Goal: Task Accomplishment & Management: Complete application form

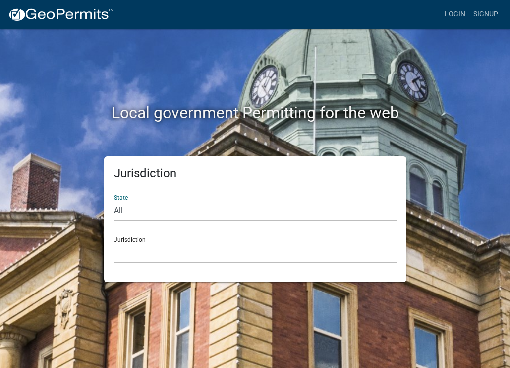
click at [153, 210] on select "All [US_STATE] [US_STATE] [US_STATE] [US_STATE] [US_STATE] [US_STATE] [US_STATE…" at bounding box center [255, 210] width 283 height 20
select select "[US_STATE]"
click at [134, 212] on select "All [US_STATE] [US_STATE] [US_STATE] [US_STATE] [US_STATE] [US_STATE] [US_STATE…" at bounding box center [255, 210] width 283 height 20
click at [133, 252] on select "City of [GEOGRAPHIC_DATA], [US_STATE] City of [GEOGRAPHIC_DATA], [US_STATE] Cit…" at bounding box center [255, 253] width 283 height 20
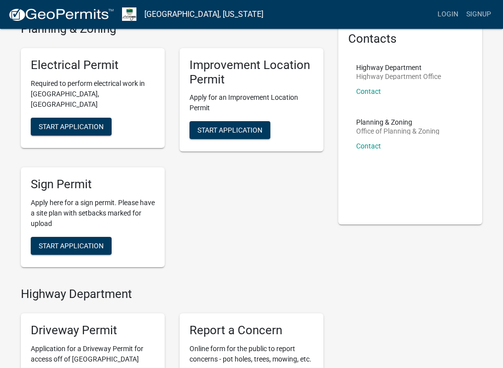
scroll to position [50, 0]
click at [230, 130] on span "Start Application" at bounding box center [229, 130] width 65 height 8
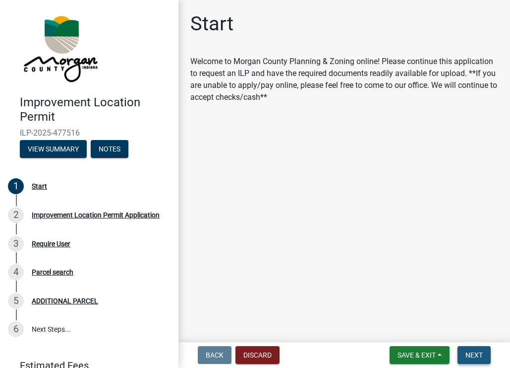
click at [476, 351] on span "Next" at bounding box center [474, 355] width 17 height 8
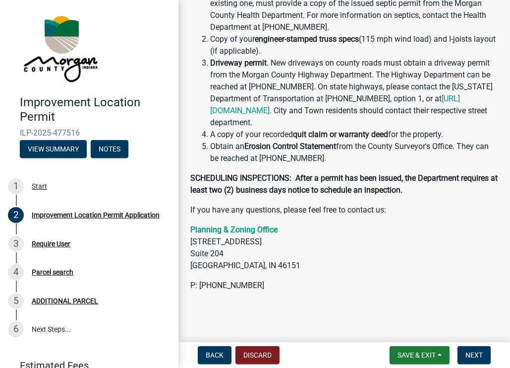
scroll to position [388, 0]
click at [478, 355] on span "Next" at bounding box center [474, 355] width 17 height 8
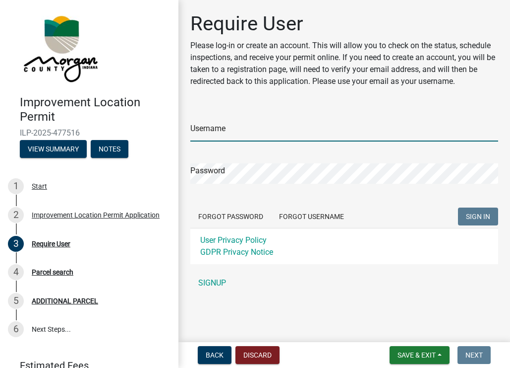
type input "CHI"
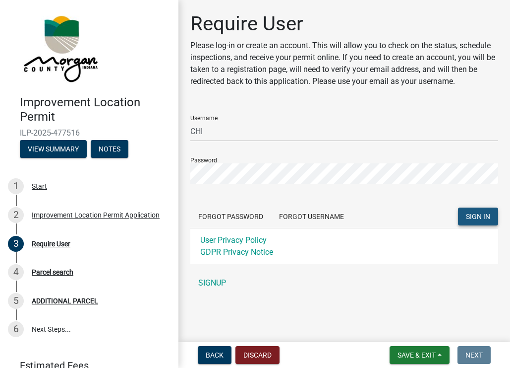
click at [481, 217] on span "SIGN IN" at bounding box center [478, 216] width 24 height 8
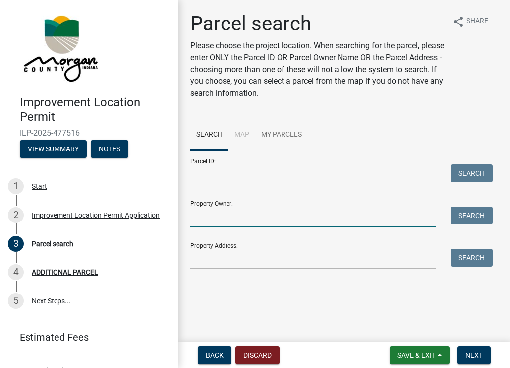
click at [236, 218] on input "Property Owner:" at bounding box center [313, 216] width 246 height 20
type input "d"
click at [249, 222] on input "Property Owner:" at bounding box center [313, 216] width 246 height 20
click at [224, 174] on input "Parcel ID:" at bounding box center [313, 174] width 246 height 20
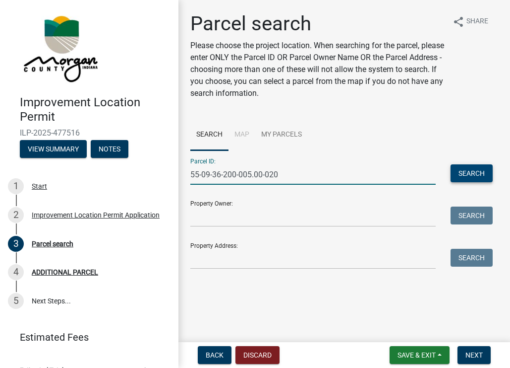
type input "55-09-36-200-005.00-020"
click at [479, 174] on button "Search" at bounding box center [472, 173] width 42 height 18
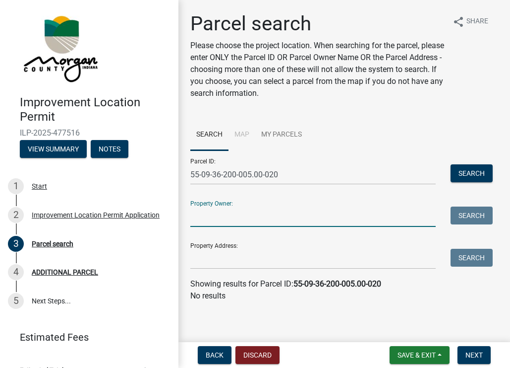
click at [242, 216] on input "Property Owner:" at bounding box center [313, 216] width 246 height 20
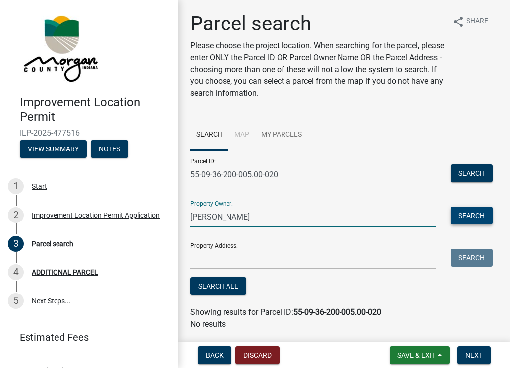
type input "[PERSON_NAME]"
click at [469, 215] on button "Search" at bounding box center [472, 215] width 42 height 18
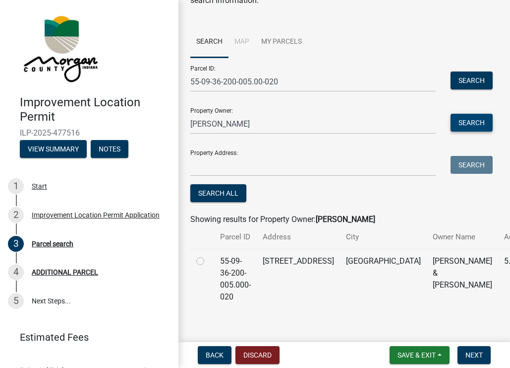
scroll to position [102, 0]
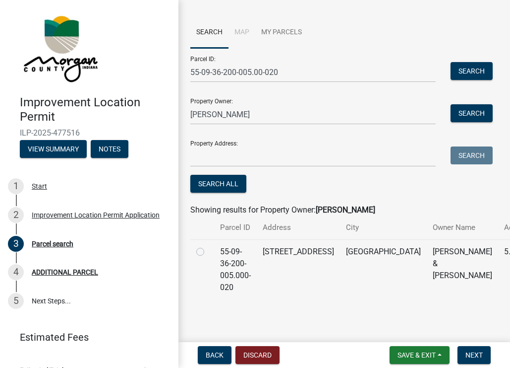
click at [232, 253] on td "55-09-36-200-005.000-020" at bounding box center [235, 269] width 43 height 60
click at [474, 359] on span "Next" at bounding box center [474, 355] width 17 height 8
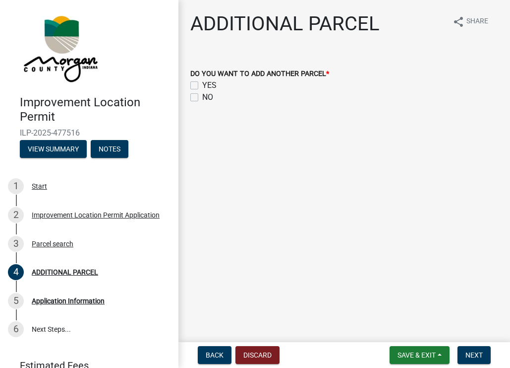
click at [202, 96] on label "NO" at bounding box center [207, 97] width 11 height 12
click at [202, 96] on input "NO" at bounding box center [205, 94] width 6 height 6
checkbox input "true"
checkbox input "false"
checkbox input "true"
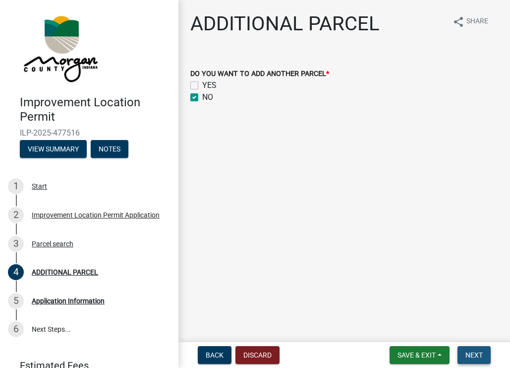
click at [472, 351] on span "Next" at bounding box center [474, 355] width 17 height 8
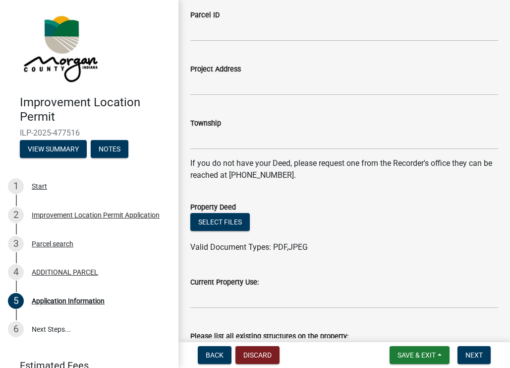
scroll to position [99, 0]
click at [228, 222] on button "Select files" at bounding box center [220, 221] width 60 height 18
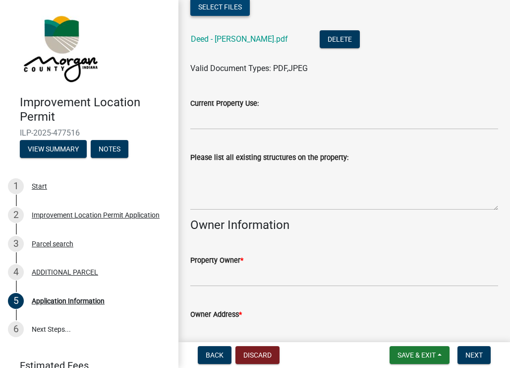
scroll to position [314, 0]
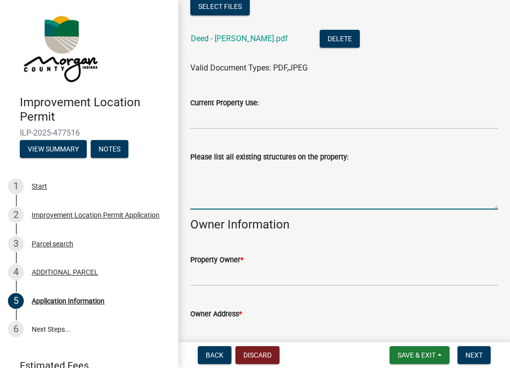
click at [217, 187] on textarea "Please list all existing structures on the property:" at bounding box center [344, 186] width 308 height 47
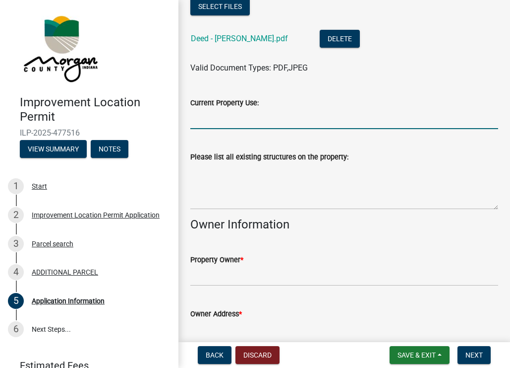
click at [225, 120] on input "Current Property Use:" at bounding box center [344, 119] width 308 height 20
click at [274, 119] on input "Re" at bounding box center [344, 119] width 308 height 20
click at [201, 123] on input "Re" at bounding box center [344, 119] width 308 height 20
click at [195, 162] on div "Please list all existing structures on the property:" at bounding box center [344, 157] width 308 height 12
click at [213, 123] on input "Re" at bounding box center [344, 119] width 308 height 20
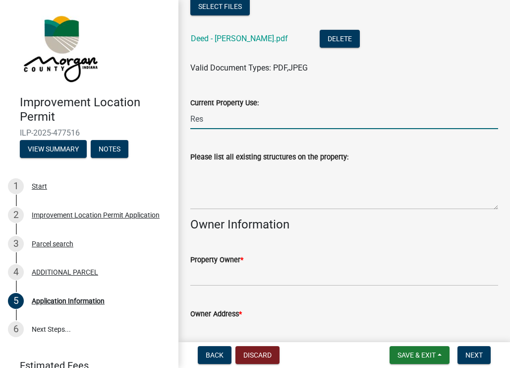
type input "Residential"
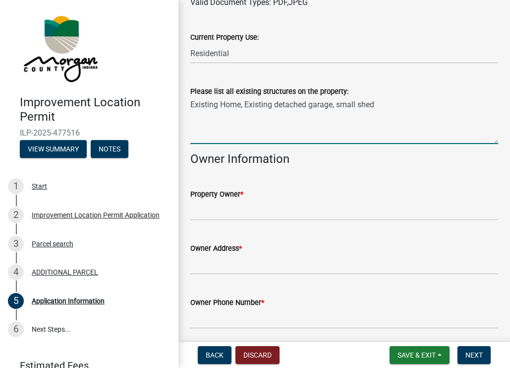
scroll to position [380, 0]
type textarea "Existing Home, Existing detached garage, small shed"
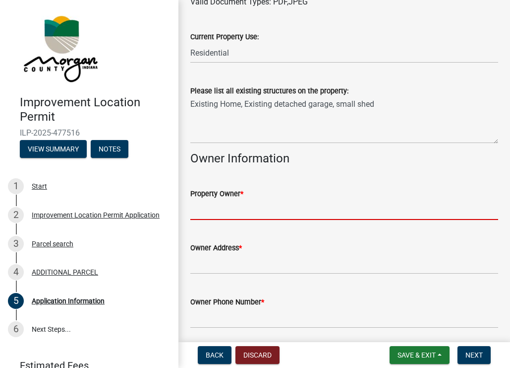
click at [225, 205] on input "Property Owner *" at bounding box center [344, 209] width 308 height 20
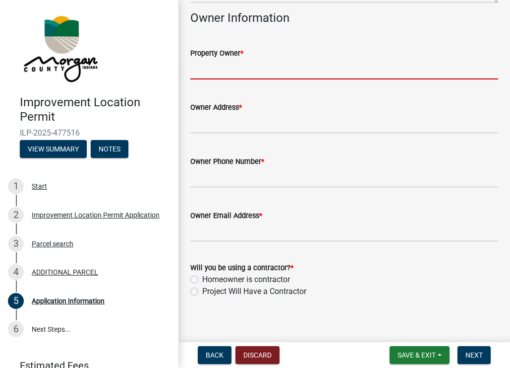
scroll to position [527, 0]
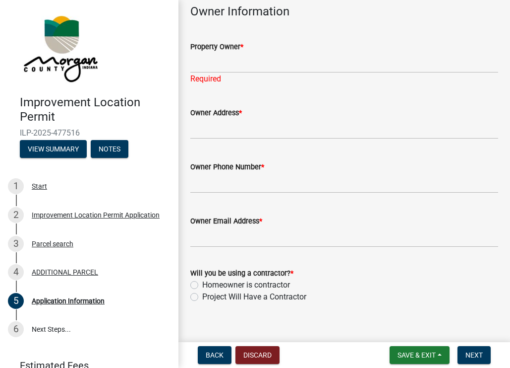
click at [194, 284] on div "Will you be using a contractor? * Homeowner is contractor Project Will Have a C…" at bounding box center [344, 285] width 308 height 36
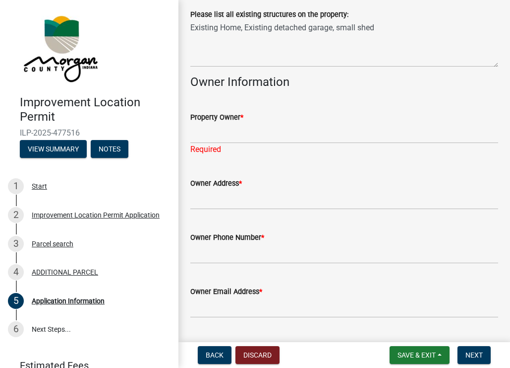
scroll to position [444, 0]
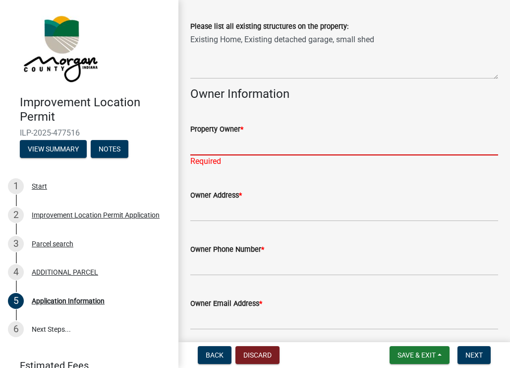
click at [223, 140] on input "Property Owner *" at bounding box center [344, 145] width 308 height 20
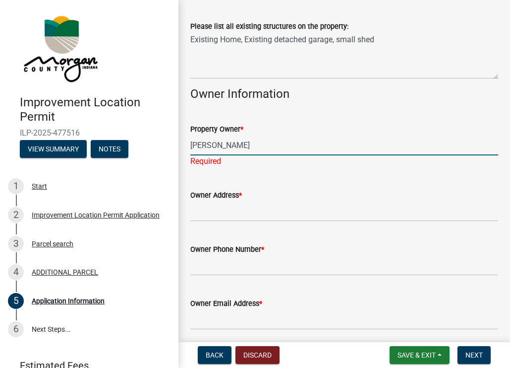
type input "[PERSON_NAME]"
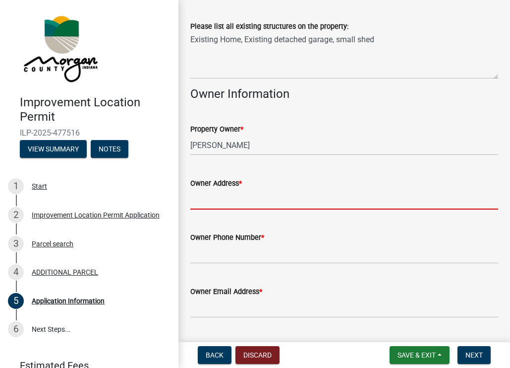
click at [210, 208] on input "Owner Address *" at bounding box center [344, 199] width 308 height 20
type input "[STREET_ADDRESS]"
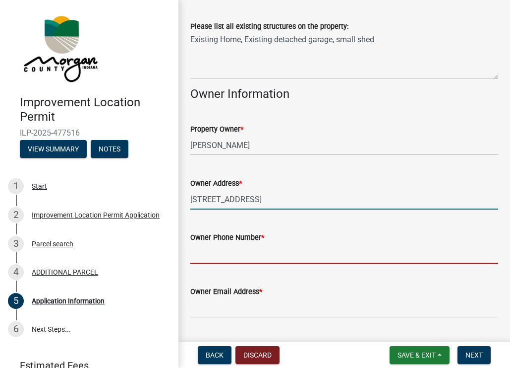
click at [221, 257] on input "Owner Phone Number *" at bounding box center [344, 253] width 308 height 20
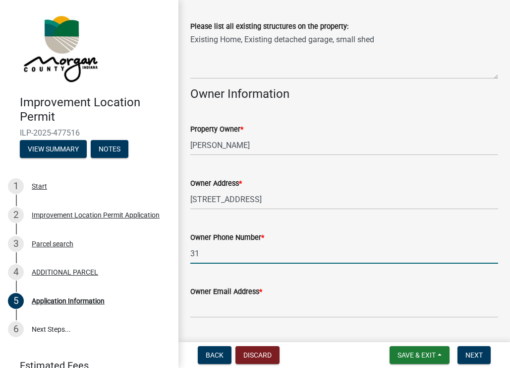
type input "3"
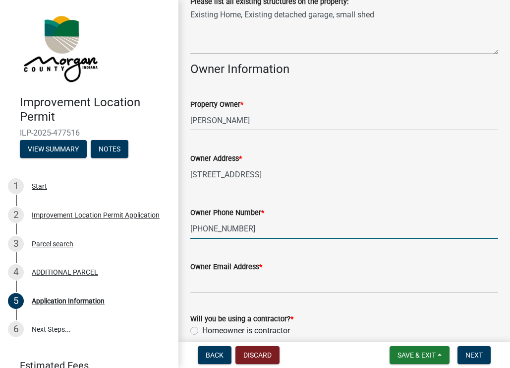
scroll to position [477, 0]
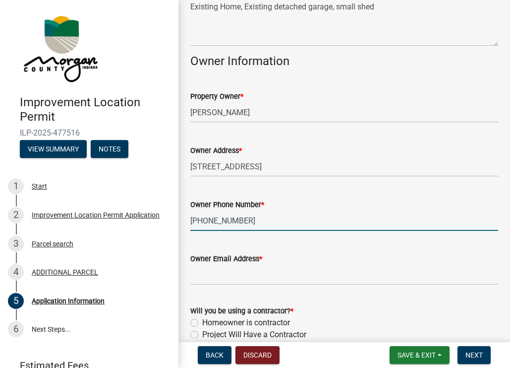
type input "[PHONE_NUMBER]"
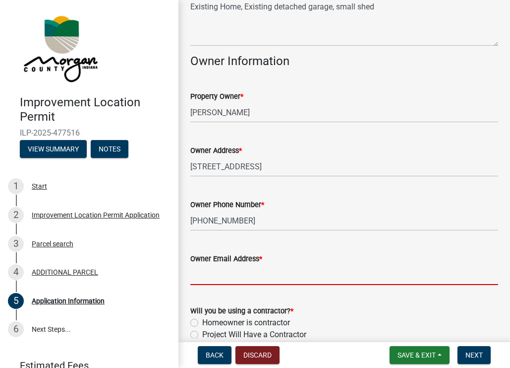
click at [231, 272] on input "Owner Email Address *" at bounding box center [344, 274] width 308 height 20
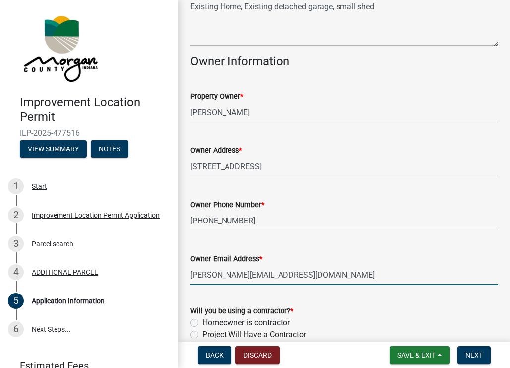
type input "[PERSON_NAME][EMAIL_ADDRESS][DOMAIN_NAME]"
click at [335, 316] on div "Homeowner is contractor" at bounding box center [344, 322] width 308 height 12
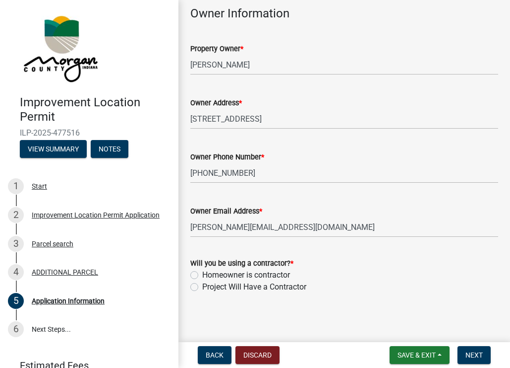
scroll to position [527, 0]
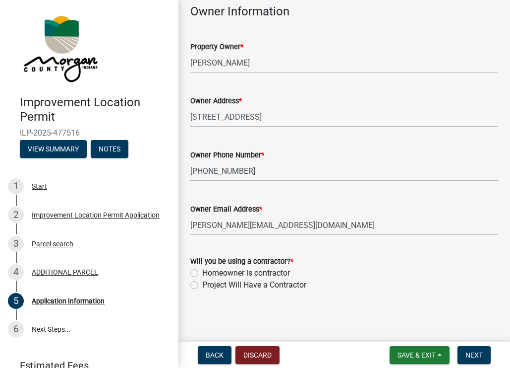
click at [202, 284] on label "Project Will Have a Contractor" at bounding box center [254, 285] width 104 height 12
click at [202, 284] on input "Project Will Have a Contractor" at bounding box center [205, 282] width 6 height 6
radio input "true"
click at [473, 355] on span "Next" at bounding box center [474, 355] width 17 height 8
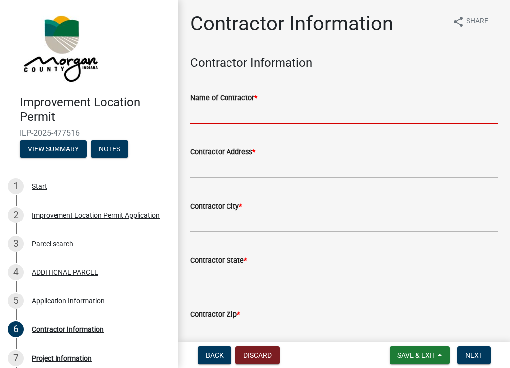
click at [267, 117] on input "Name of Contractor *" at bounding box center [344, 114] width 308 height 20
type input "Coach House Garages"
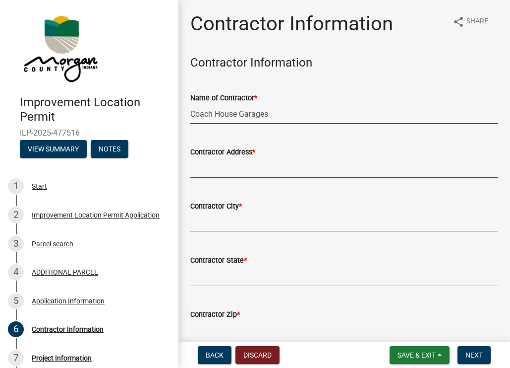
type input "[STREET_ADDRESS]"
type input "[PERSON_NAME]"
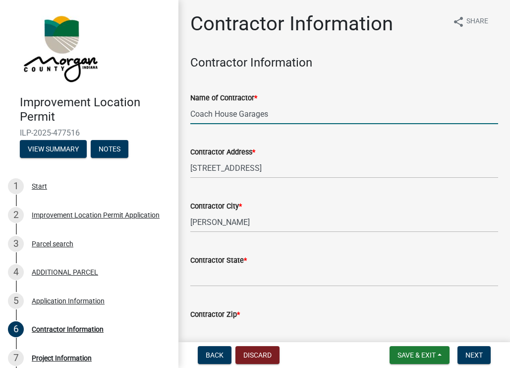
type input "IL"
type input "61911"
type input "3172818662"
type input "[EMAIL_ADDRESS][DOMAIN_NAME]"
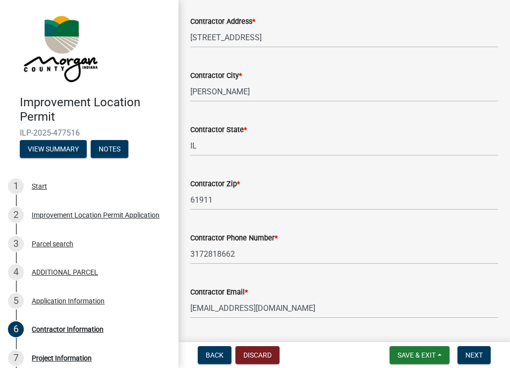
scroll to position [157, 0]
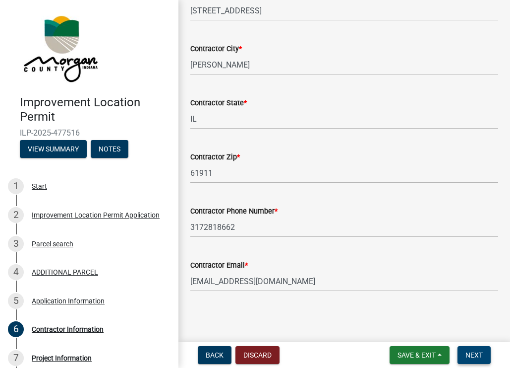
click at [475, 357] on span "Next" at bounding box center [474, 355] width 17 height 8
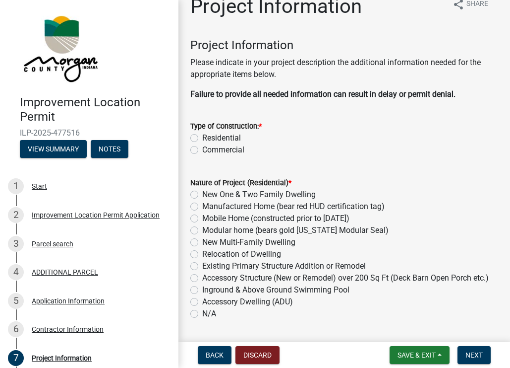
scroll to position [33, 0]
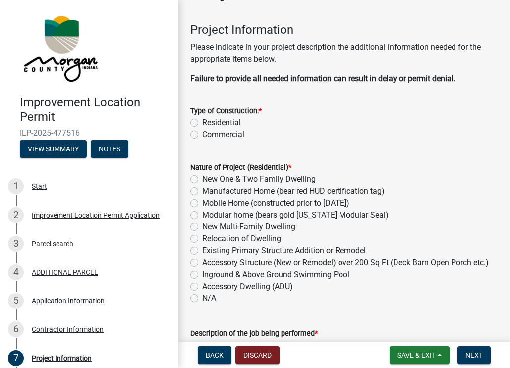
click at [202, 123] on label "Residential" at bounding box center [221, 123] width 39 height 12
click at [202, 123] on input "Residential" at bounding box center [205, 120] width 6 height 6
radio input "true"
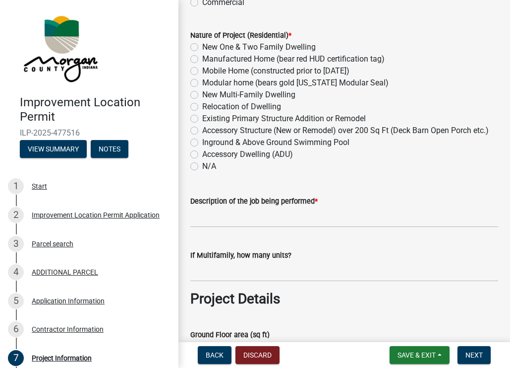
scroll to position [165, 0]
click at [202, 130] on label "Accessory Structure (New or Remodel) over 200 Sq Ft (Deck Barn Open Porch etc.)" at bounding box center [345, 130] width 287 height 12
click at [202, 130] on input "Accessory Structure (New or Remodel) over 200 Sq Ft (Deck Barn Open Porch etc.)" at bounding box center [205, 127] width 6 height 6
radio input "true"
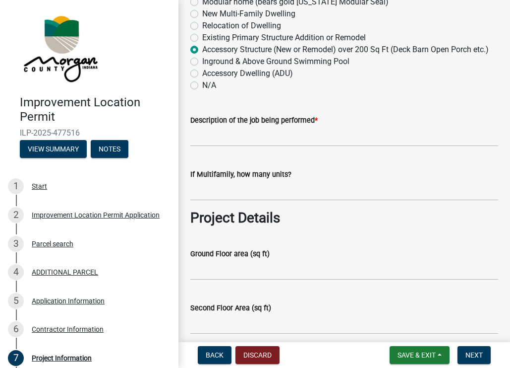
scroll to position [248, 0]
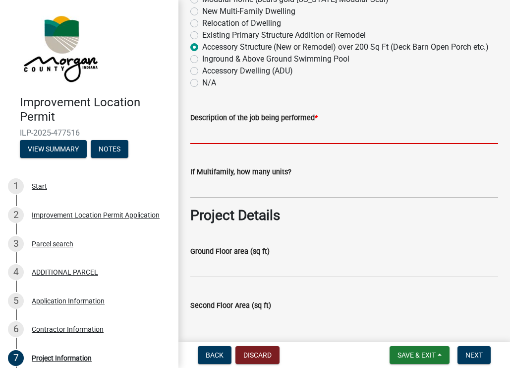
click at [257, 144] on input "Description of the job being performed *" at bounding box center [344, 134] width 308 height 20
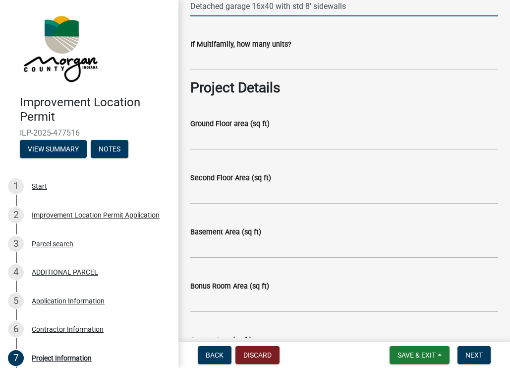
scroll to position [380, 0]
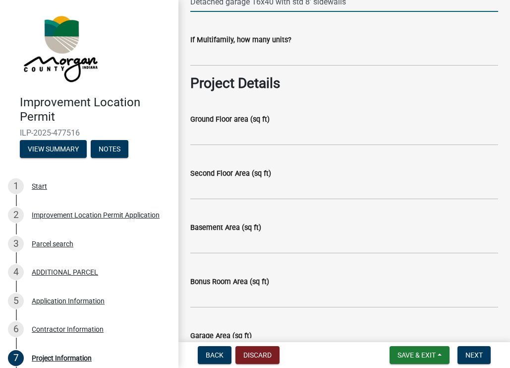
type input "Detached garage 16x40 with std 8' sidewalls"
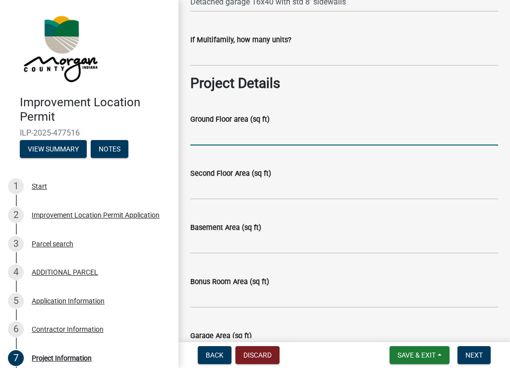
click at [247, 145] on input "Ground Floor area (sq ft)" at bounding box center [344, 135] width 308 height 20
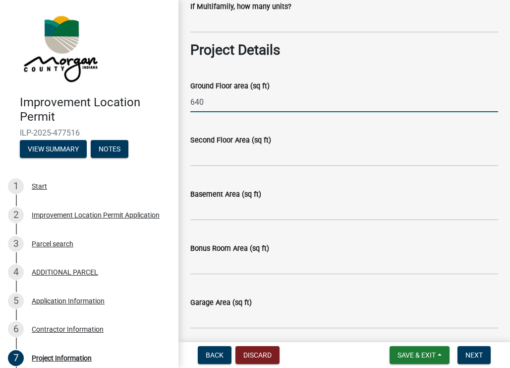
scroll to position [413, 0]
type input "640"
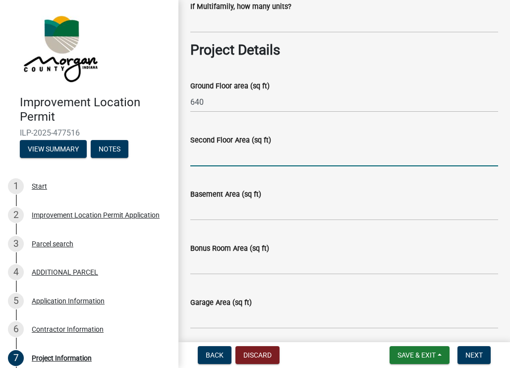
click at [231, 166] on input "Second Floor Area (sq ft)" at bounding box center [344, 156] width 308 height 20
type input "na"
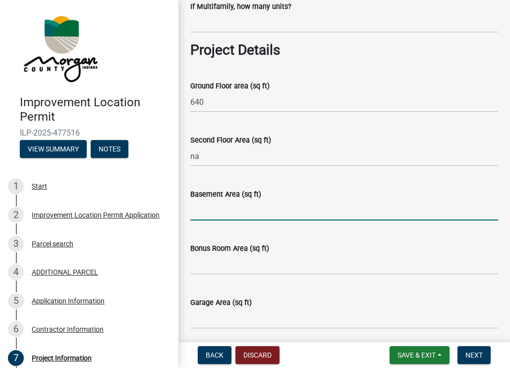
click at [218, 220] on input "Basement Area (sq ft)" at bounding box center [344, 210] width 308 height 20
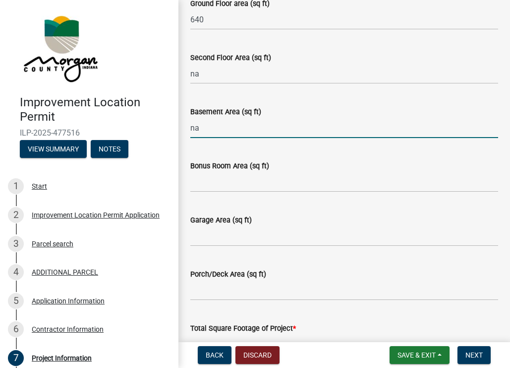
scroll to position [496, 0]
type input "na"
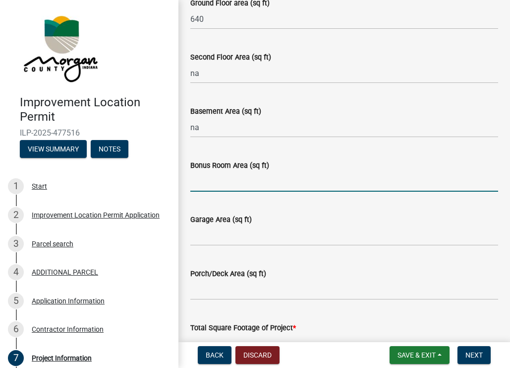
click at [228, 190] on input "Bonus Room Area (sq ft)" at bounding box center [344, 181] width 308 height 20
type input "na"
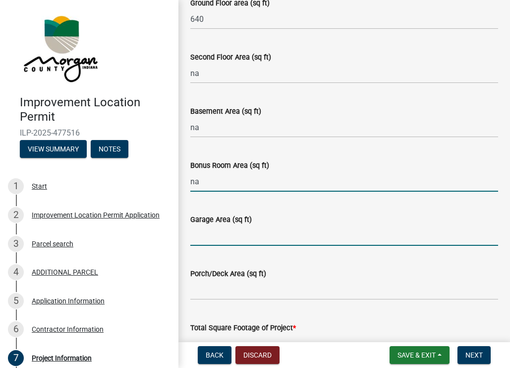
click at [214, 246] on input "Garage Area (sq ft)" at bounding box center [344, 235] width 308 height 20
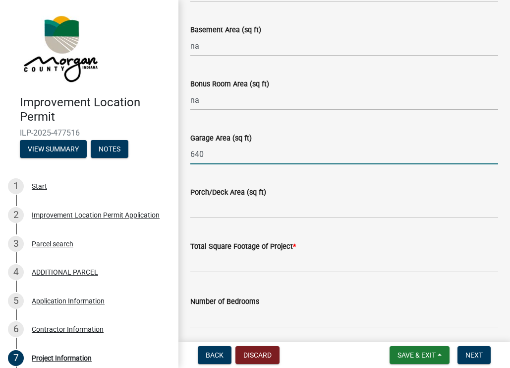
scroll to position [578, 0]
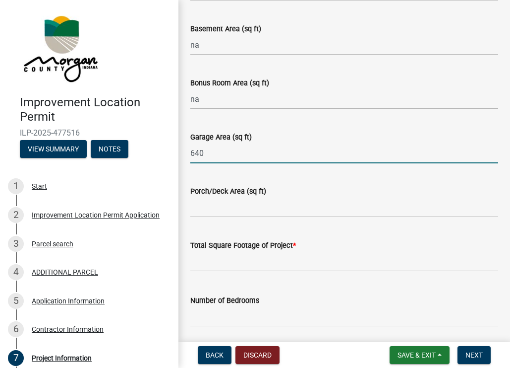
type input "640"
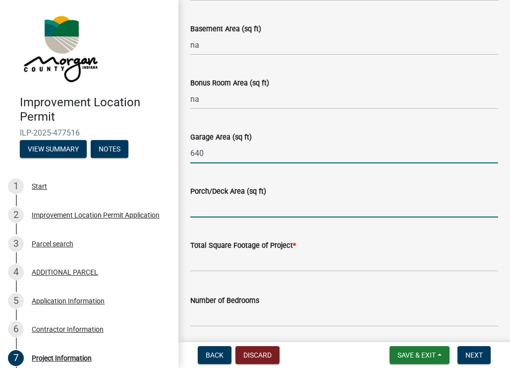
click at [216, 217] on input "Porch/Deck Area (sq ft)" at bounding box center [344, 207] width 308 height 20
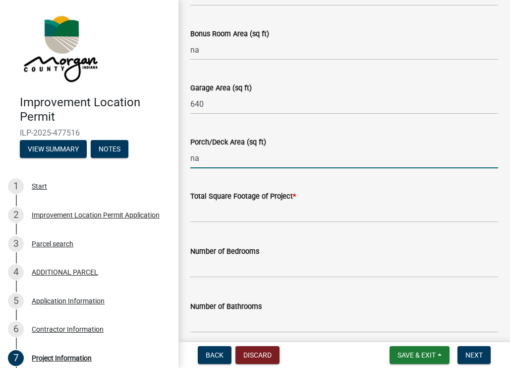
scroll to position [628, 0]
type input "na"
click at [212, 222] on input "text" at bounding box center [344, 211] width 308 height 20
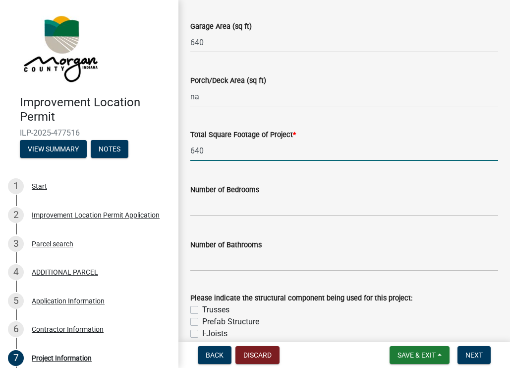
scroll to position [694, 0]
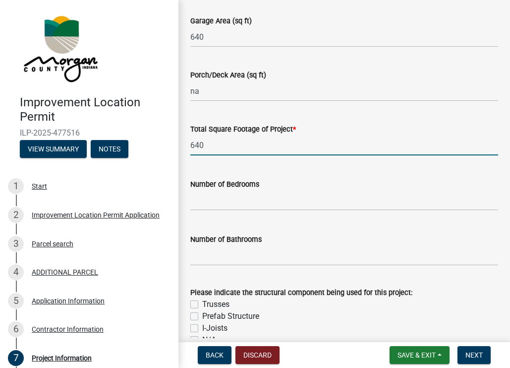
type input "640"
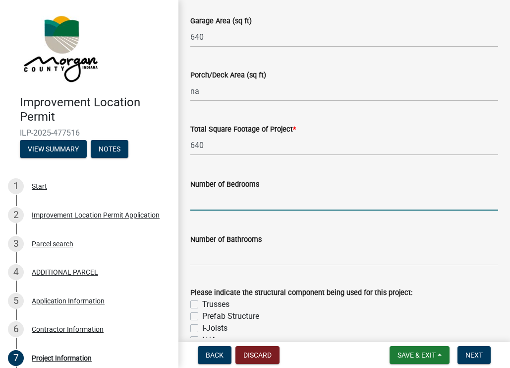
click at [215, 210] on input "text" at bounding box center [344, 200] width 308 height 20
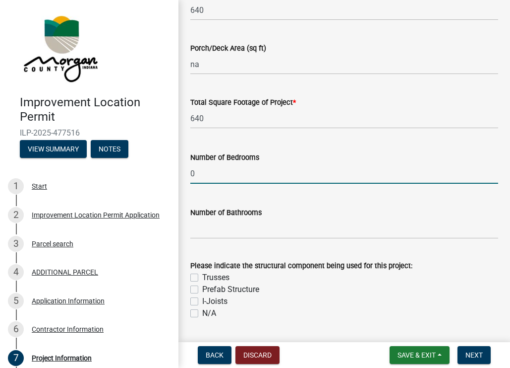
scroll to position [744, 0]
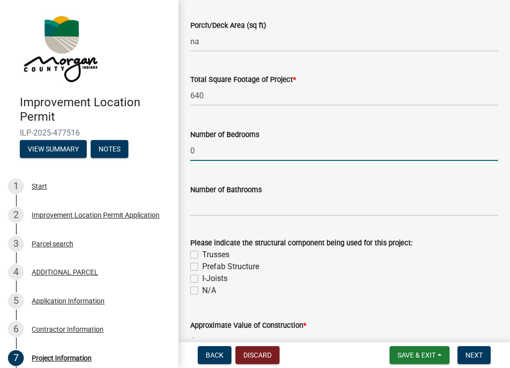
type input "0"
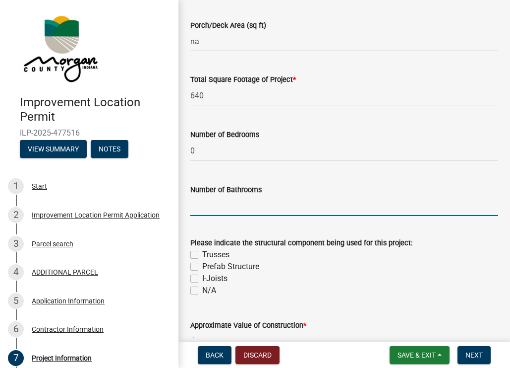
click at [217, 216] on input "text" at bounding box center [344, 205] width 308 height 20
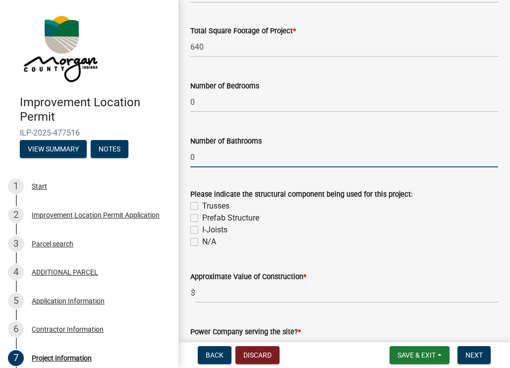
scroll to position [794, 0]
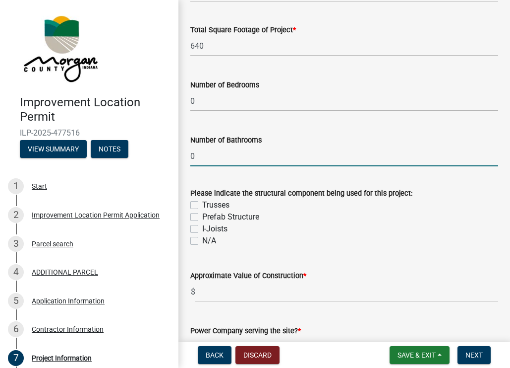
type input "0"
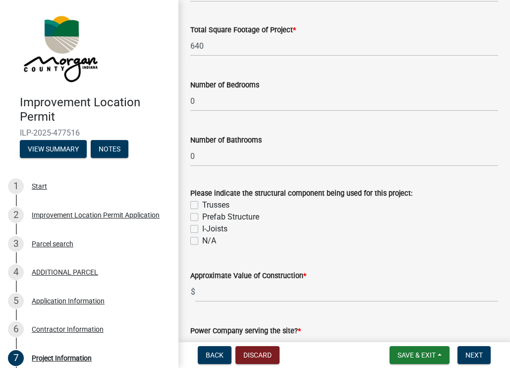
click at [192, 211] on div "Trusses" at bounding box center [344, 205] width 308 height 12
click at [202, 211] on label "Trusses" at bounding box center [215, 205] width 27 height 12
click at [202, 205] on input "Trusses" at bounding box center [205, 202] width 6 height 6
checkbox input "true"
checkbox input "false"
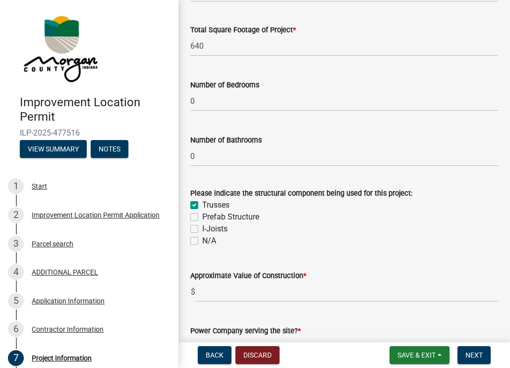
checkbox input "false"
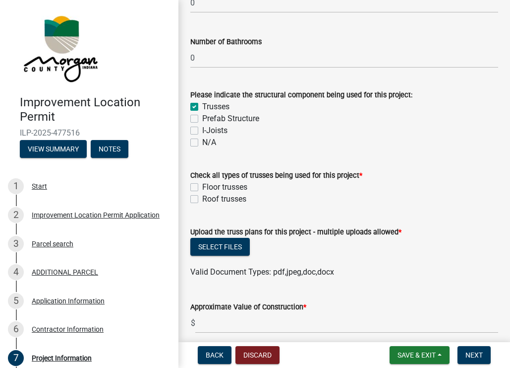
scroll to position [893, 0]
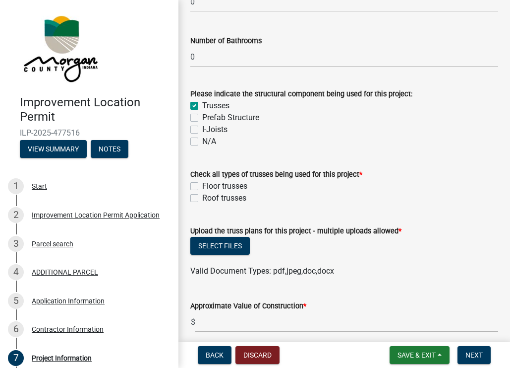
click at [202, 204] on label "Roof trusses" at bounding box center [224, 198] width 44 height 12
click at [202, 198] on input "Roof trusses" at bounding box center [205, 195] width 6 height 6
checkbox input "true"
checkbox input "false"
checkbox input "true"
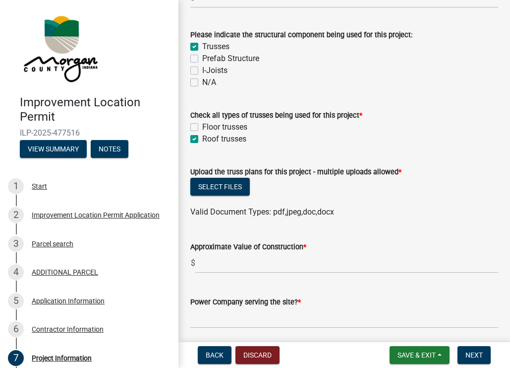
scroll to position [959, 0]
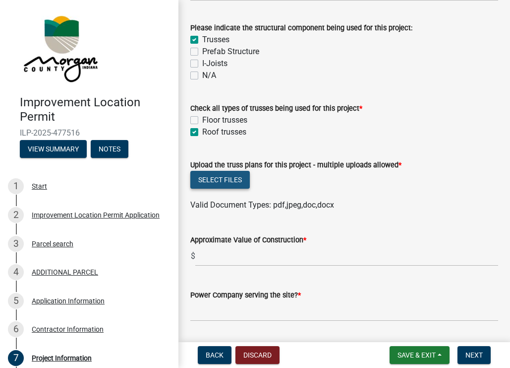
click at [227, 188] on button "Select files" at bounding box center [220, 180] width 60 height 18
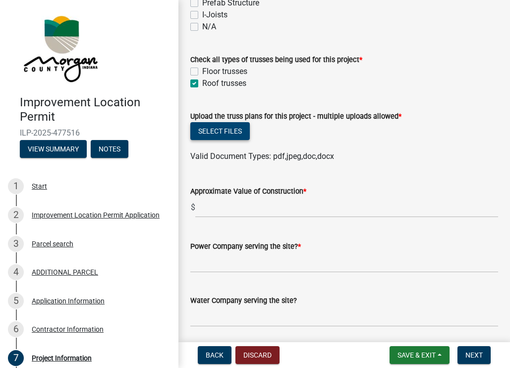
scroll to position [1008, 0]
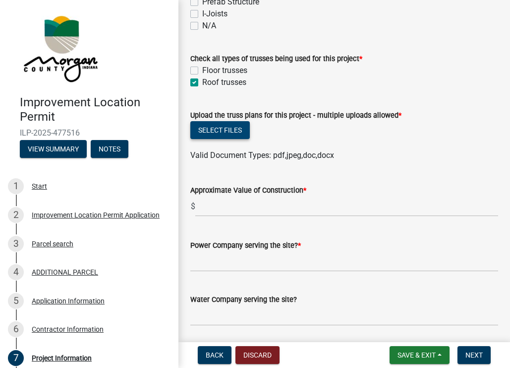
click at [226, 139] on button "Select files" at bounding box center [220, 130] width 60 height 18
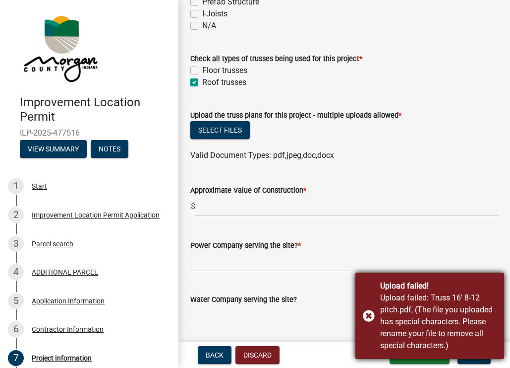
click at [371, 316] on div "Upload failed! Upload failed: Truss 16' 8-12 pitch.pdf, (The file you uploaded …" at bounding box center [430, 315] width 149 height 86
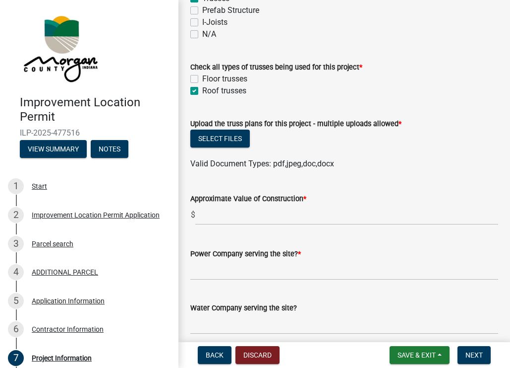
scroll to position [1025, 0]
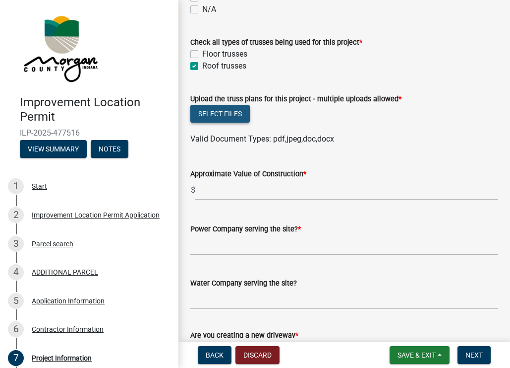
click at [221, 123] on button "Select files" at bounding box center [220, 114] width 60 height 18
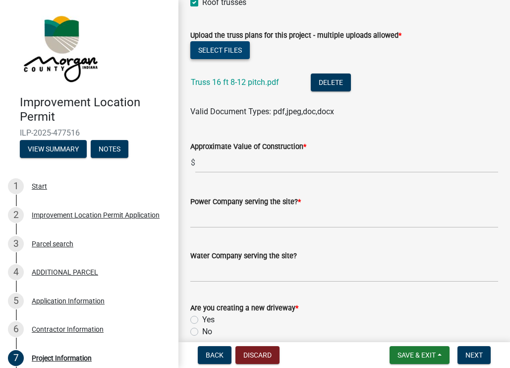
scroll to position [1091, 0]
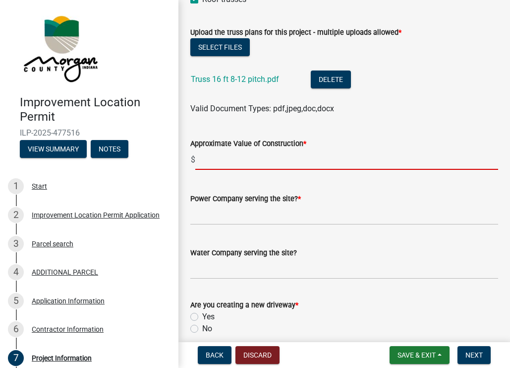
click at [270, 170] on input "text" at bounding box center [346, 159] width 303 height 20
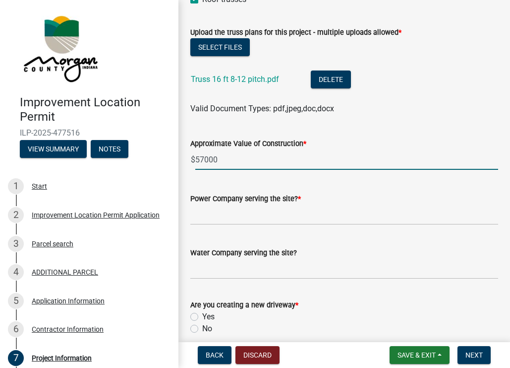
type input "57000"
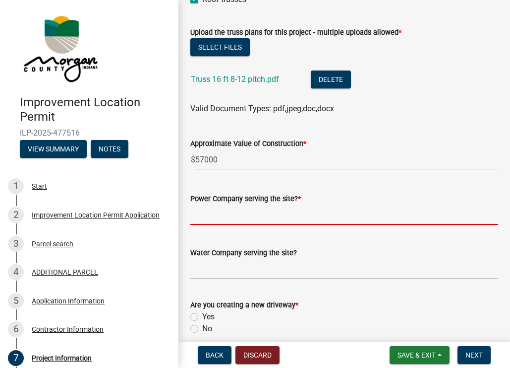
click at [227, 225] on input "Power Company serving the site? *" at bounding box center [344, 214] width 308 height 20
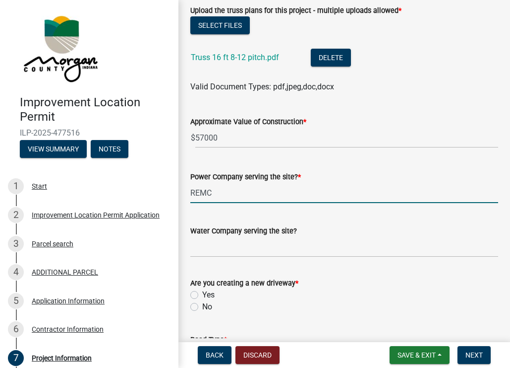
scroll to position [1141, 0]
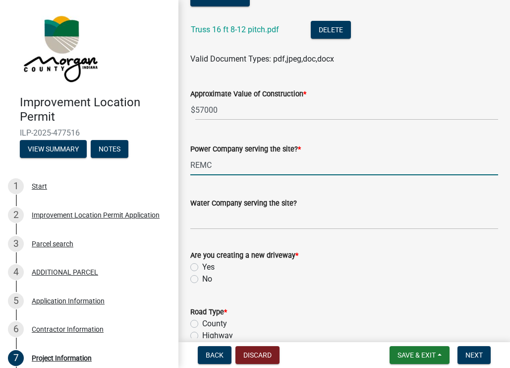
type input "REMC"
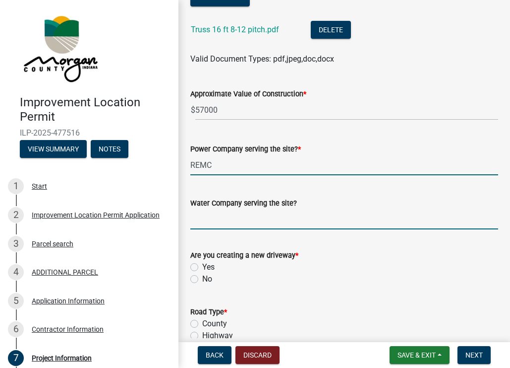
click at [223, 229] on input "Water Company serving the site?" at bounding box center [344, 219] width 308 height 20
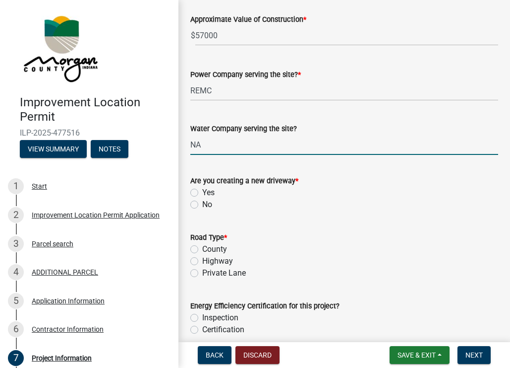
scroll to position [1240, 0]
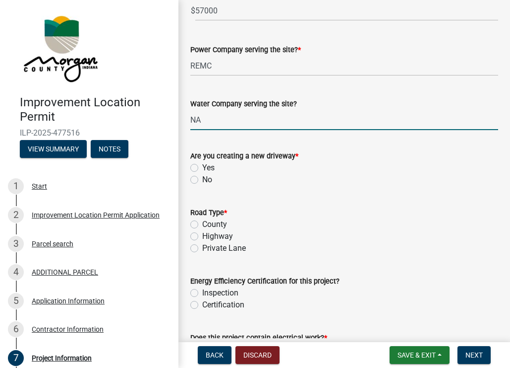
type input "NA"
click at [202, 186] on label "No" at bounding box center [207, 180] width 10 height 12
click at [202, 180] on input "No" at bounding box center [205, 177] width 6 height 6
radio input "true"
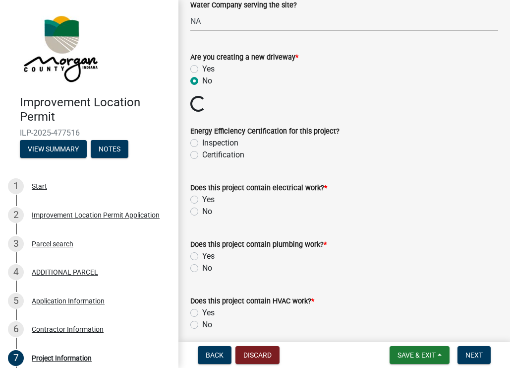
scroll to position [1339, 0]
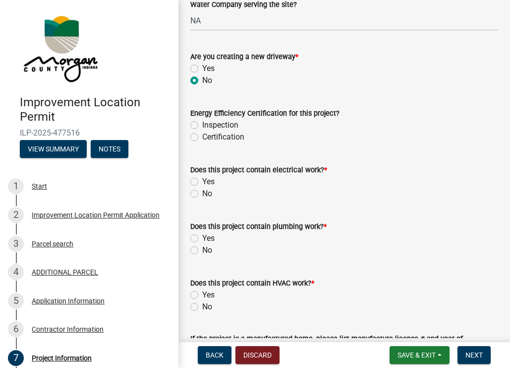
click at [202, 131] on label "Inspection" at bounding box center [220, 125] width 36 height 12
click at [202, 125] on input "Inspection" at bounding box center [205, 122] width 6 height 6
radio input "true"
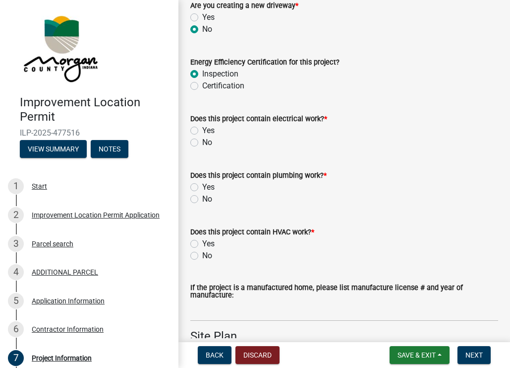
scroll to position [1405, 0]
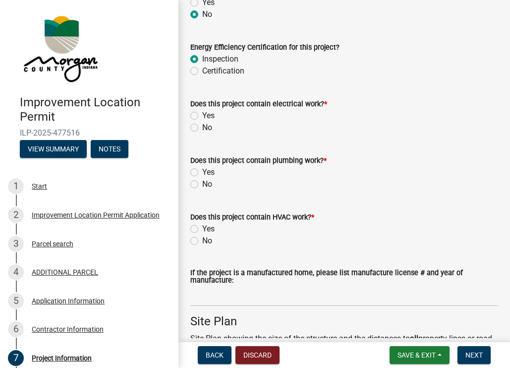
click at [202, 122] on label "Yes" at bounding box center [208, 116] width 12 height 12
click at [202, 116] on input "Yes" at bounding box center [205, 113] width 6 height 6
radio input "true"
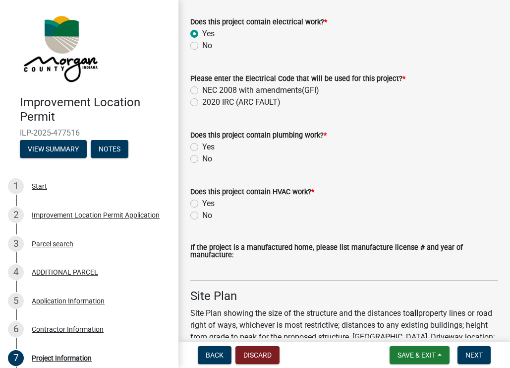
scroll to position [1488, 0]
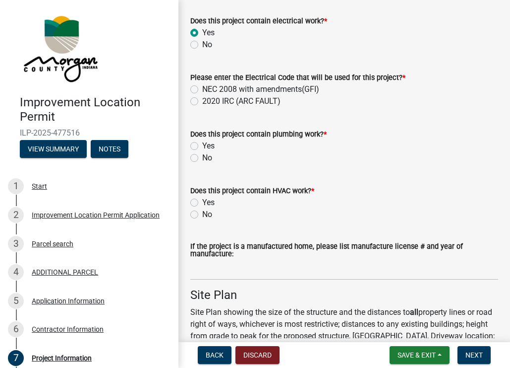
click at [202, 164] on label "No" at bounding box center [207, 158] width 10 height 12
click at [202, 158] on input "No" at bounding box center [205, 155] width 6 height 6
radio input "true"
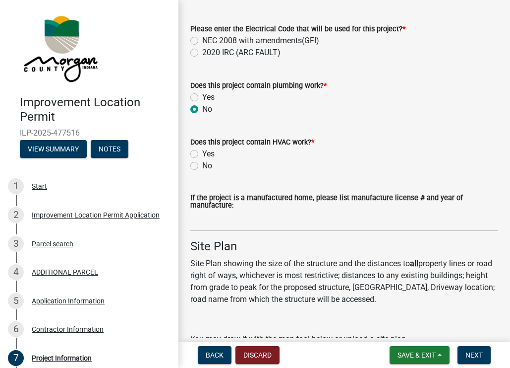
scroll to position [1538, 0]
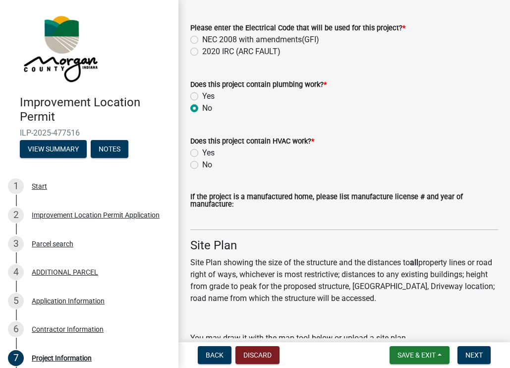
click at [202, 171] on label "No" at bounding box center [207, 165] width 10 height 12
click at [202, 165] on input "No" at bounding box center [205, 162] width 6 height 6
radio input "true"
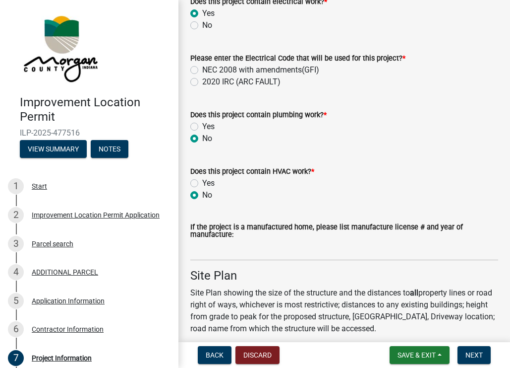
scroll to position [1505, 0]
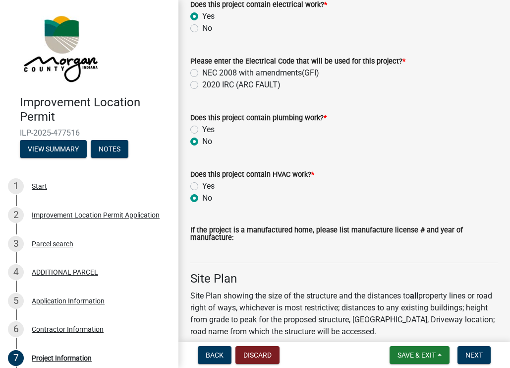
click at [202, 91] on label "2020 IRC (ARC FAULT)" at bounding box center [241, 85] width 78 height 12
click at [202, 85] on input "2020 IRC (ARC FAULT)" at bounding box center [205, 82] width 6 height 6
radio input "true"
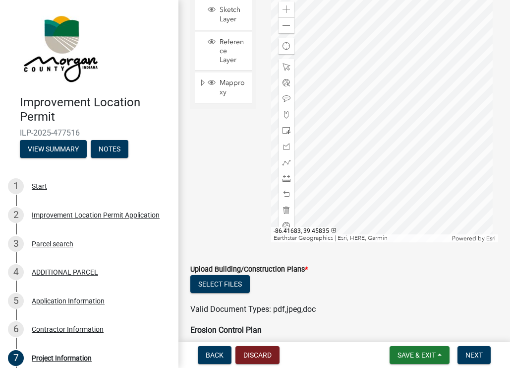
scroll to position [2034, 0]
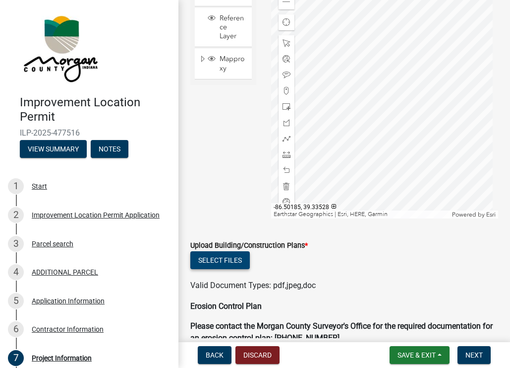
click at [229, 268] on button "Select files" at bounding box center [220, 260] width 60 height 18
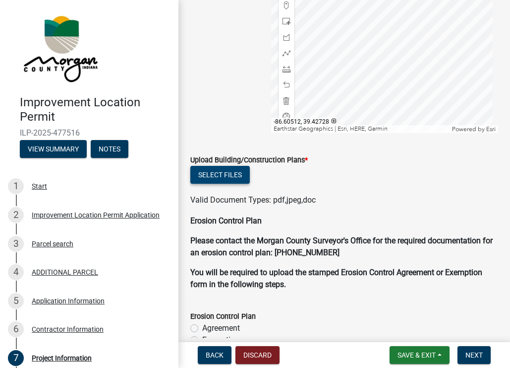
scroll to position [2133, 0]
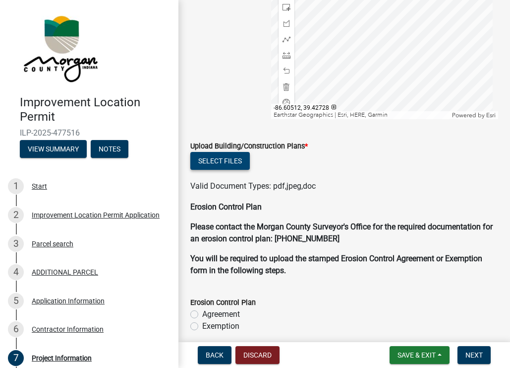
click at [220, 170] on button "Select files" at bounding box center [220, 161] width 60 height 18
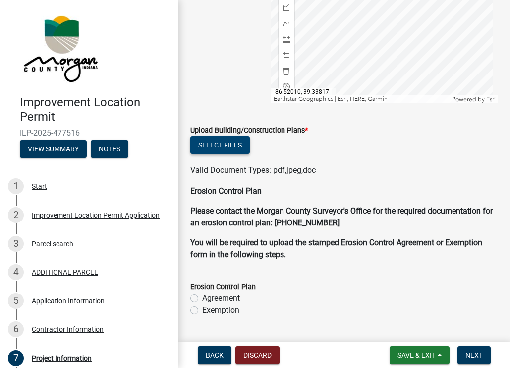
scroll to position [2091, 0]
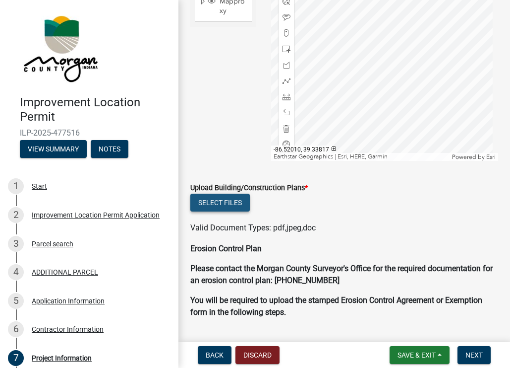
click at [217, 208] on button "Select files" at bounding box center [220, 202] width 60 height 18
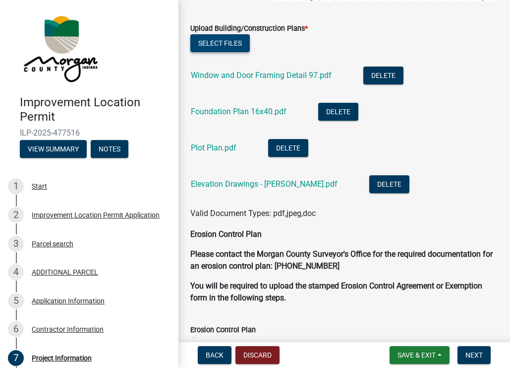
scroll to position [2223, 0]
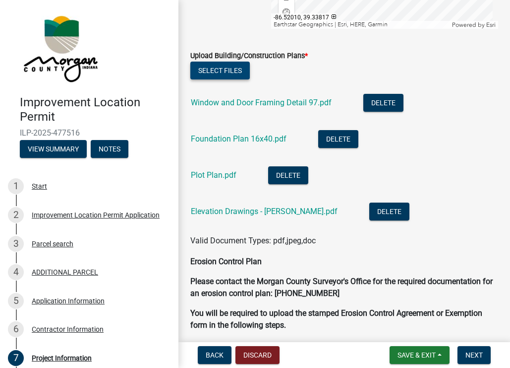
click at [225, 79] on button "Select files" at bounding box center [220, 71] width 60 height 18
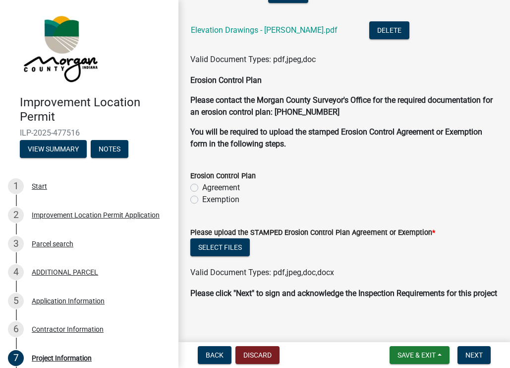
scroll to position [2405, 0]
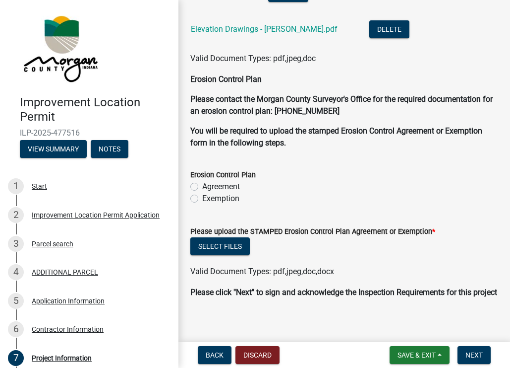
click at [202, 204] on label "Exemption" at bounding box center [220, 198] width 37 height 12
click at [202, 199] on input "Exemption" at bounding box center [205, 195] width 6 height 6
radio input "true"
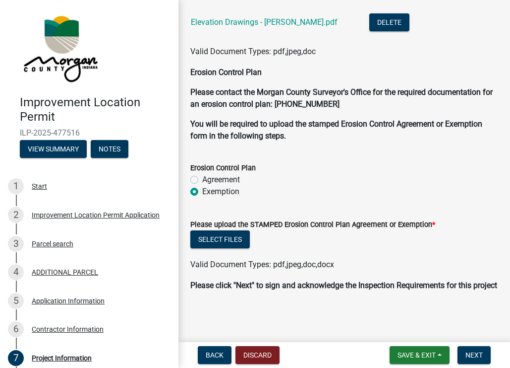
scroll to position [2435, 0]
click at [232, 230] on button "Select files" at bounding box center [220, 239] width 60 height 18
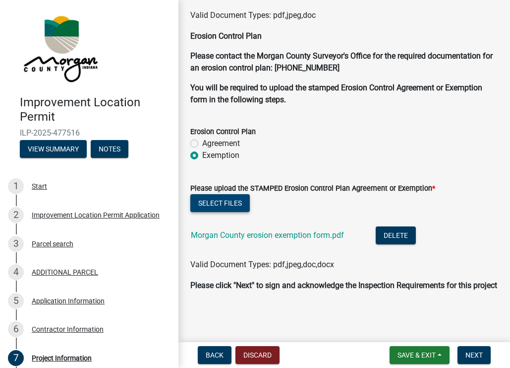
scroll to position [2471, 0]
click at [483, 355] on button "Next" at bounding box center [474, 355] width 33 height 18
click at [472, 357] on span "Next" at bounding box center [474, 355] width 17 height 8
click at [477, 356] on span "Next" at bounding box center [474, 355] width 17 height 8
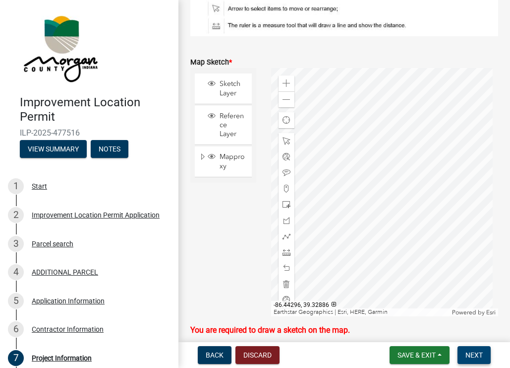
scroll to position [1912, 0]
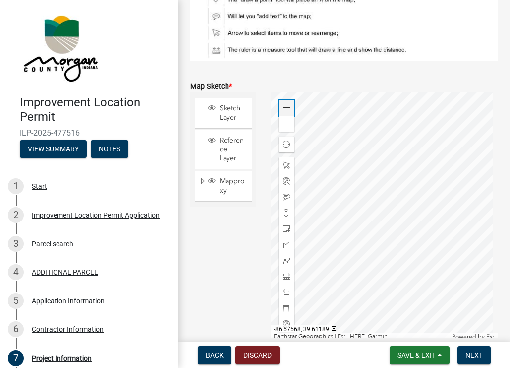
click at [286, 112] on span at bounding box center [287, 108] width 8 height 8
click at [451, 147] on div at bounding box center [384, 216] width 227 height 248
click at [396, 192] on div at bounding box center [384, 216] width 227 height 248
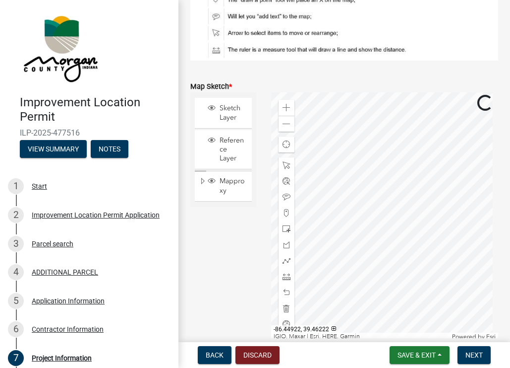
click at [385, 192] on div at bounding box center [384, 216] width 227 height 248
click at [213, 112] on span "Layer List" at bounding box center [212, 108] width 8 height 8
click at [212, 144] on span "Layer List" at bounding box center [212, 140] width 8 height 8
click at [213, 185] on span "Layer List" at bounding box center [212, 181] width 8 height 8
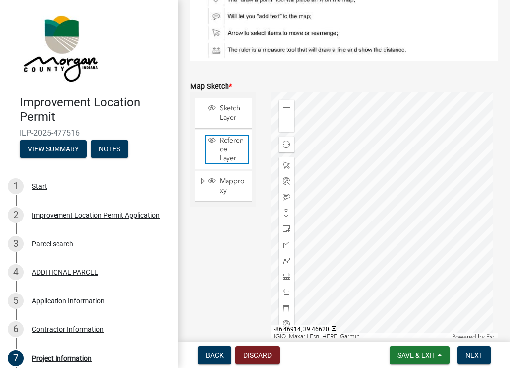
click at [214, 144] on span "Layer List" at bounding box center [212, 140] width 8 height 8
click at [213, 112] on span "Layer List" at bounding box center [212, 108] width 8 height 8
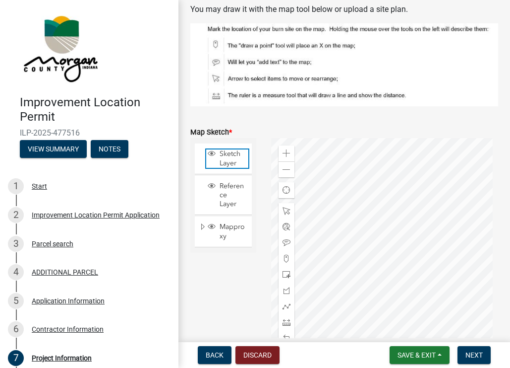
scroll to position [1879, 0]
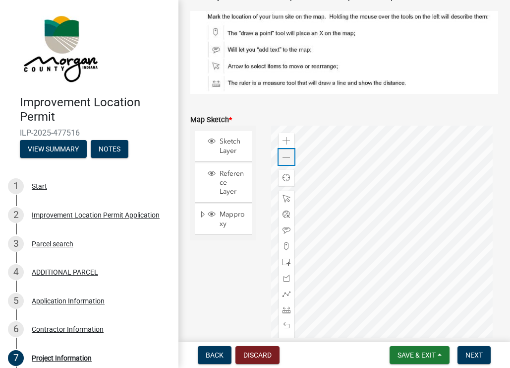
click at [288, 161] on span at bounding box center [287, 157] width 8 height 8
click at [420, 229] on div at bounding box center [384, 249] width 227 height 248
click at [406, 223] on div at bounding box center [384, 249] width 227 height 248
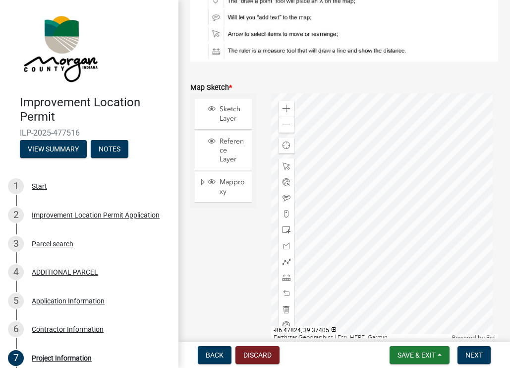
scroll to position [1912, 0]
click at [393, 217] on div at bounding box center [384, 216] width 227 height 248
click at [385, 244] on div at bounding box center [384, 216] width 227 height 248
click at [499, 200] on div at bounding box center [384, 216] width 227 height 248
click at [443, 191] on div at bounding box center [384, 216] width 227 height 248
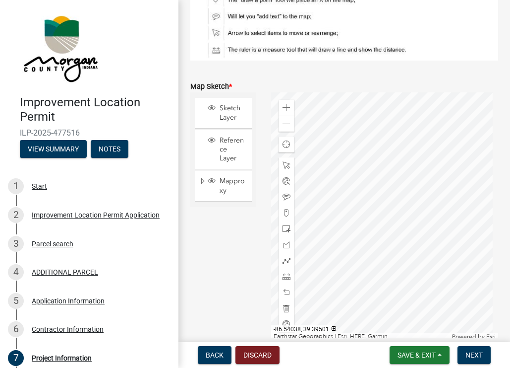
click at [337, 199] on div at bounding box center [384, 216] width 227 height 248
click at [427, 204] on div at bounding box center [384, 216] width 227 height 248
click at [387, 236] on div at bounding box center [384, 216] width 227 height 248
click at [385, 245] on div at bounding box center [384, 216] width 227 height 248
click at [408, 216] on div at bounding box center [384, 216] width 227 height 248
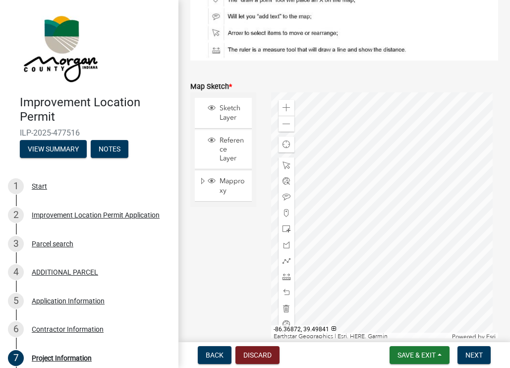
click at [355, 190] on div at bounding box center [384, 216] width 227 height 248
click at [403, 276] on div at bounding box center [384, 216] width 227 height 248
click at [472, 202] on div at bounding box center [384, 216] width 227 height 248
click at [349, 202] on div at bounding box center [384, 216] width 227 height 248
click at [434, 142] on div at bounding box center [384, 216] width 227 height 248
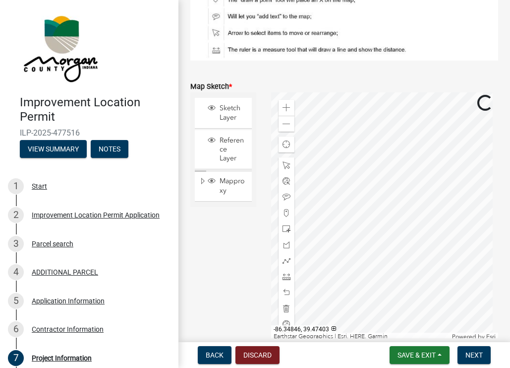
click at [448, 157] on div at bounding box center [384, 216] width 227 height 248
click at [424, 177] on div at bounding box center [384, 216] width 227 height 248
click at [288, 112] on span at bounding box center [287, 108] width 8 height 8
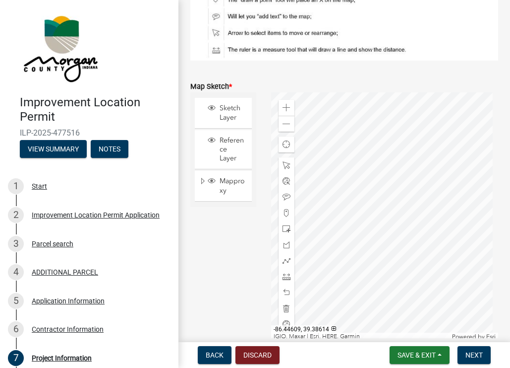
click at [395, 266] on div at bounding box center [384, 216] width 227 height 248
click at [315, 263] on div at bounding box center [384, 216] width 227 height 248
click at [391, 252] on div at bounding box center [384, 216] width 227 height 248
click at [287, 112] on span at bounding box center [287, 108] width 8 height 8
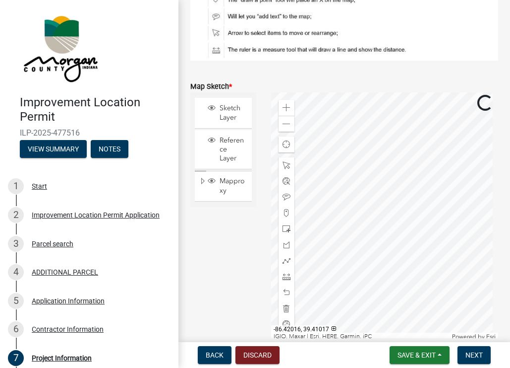
click at [373, 266] on div at bounding box center [384, 216] width 227 height 248
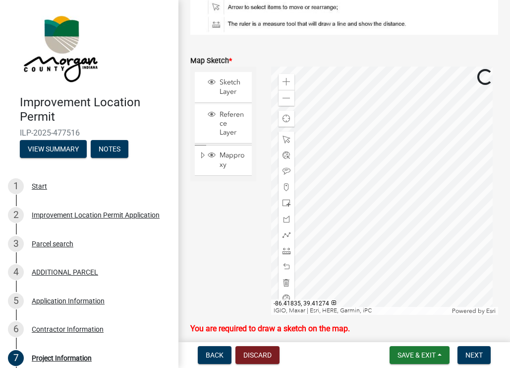
scroll to position [1945, 0]
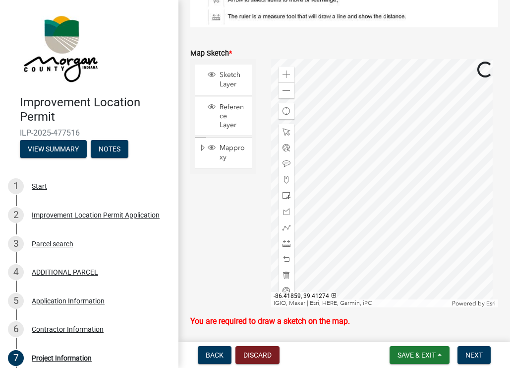
click at [392, 261] on div at bounding box center [384, 183] width 227 height 248
click at [400, 226] on div at bounding box center [384, 183] width 227 height 248
click at [285, 95] on span at bounding box center [287, 91] width 8 height 8
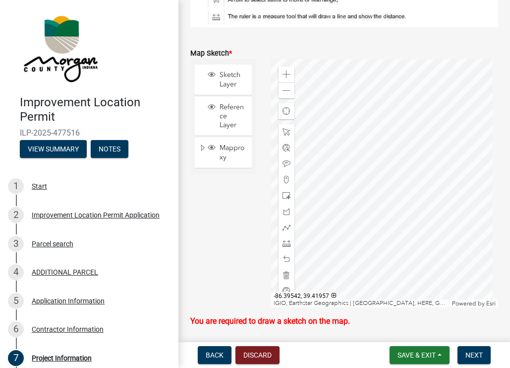
click at [343, 226] on div at bounding box center [384, 183] width 227 height 248
click at [359, 259] on div at bounding box center [384, 183] width 227 height 248
click at [341, 286] on div at bounding box center [384, 183] width 227 height 248
click at [358, 241] on div at bounding box center [384, 183] width 227 height 248
click at [327, 268] on div at bounding box center [384, 183] width 227 height 248
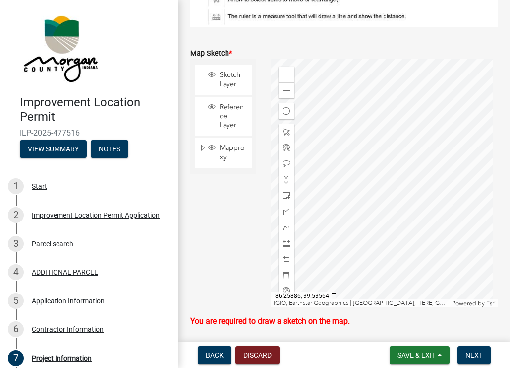
click at [423, 207] on div at bounding box center [384, 183] width 227 height 248
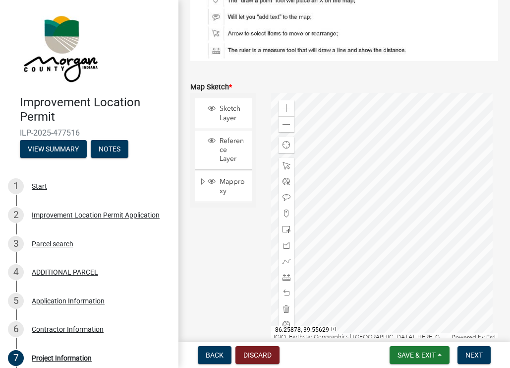
scroll to position [1912, 0]
click at [286, 112] on span at bounding box center [287, 108] width 8 height 8
click at [426, 105] on div at bounding box center [384, 216] width 227 height 248
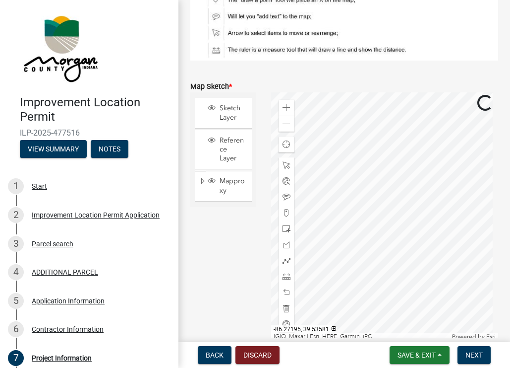
click at [441, 117] on div at bounding box center [384, 216] width 227 height 248
click at [429, 120] on div at bounding box center [384, 216] width 227 height 248
click at [414, 112] on div at bounding box center [384, 216] width 227 height 248
click at [345, 139] on div at bounding box center [384, 216] width 227 height 248
click at [444, 130] on div at bounding box center [384, 216] width 227 height 248
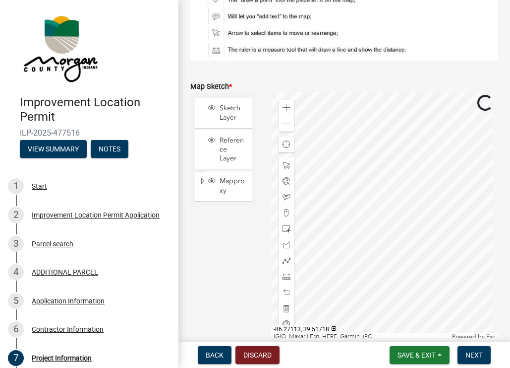
click at [432, 148] on div at bounding box center [384, 216] width 227 height 248
click at [445, 156] on div at bounding box center [384, 216] width 227 height 248
click at [435, 172] on div at bounding box center [384, 216] width 227 height 248
click at [442, 189] on div at bounding box center [384, 216] width 227 height 248
click at [423, 157] on div at bounding box center [384, 216] width 227 height 248
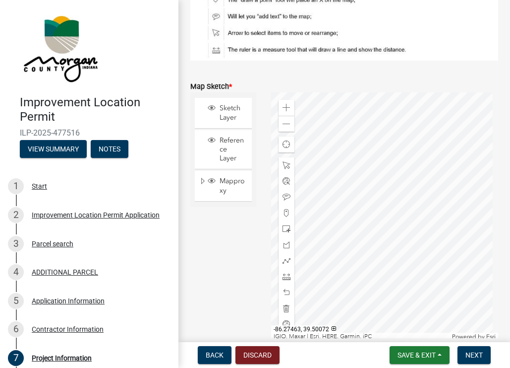
click at [459, 244] on div at bounding box center [384, 216] width 227 height 248
click at [459, 267] on div at bounding box center [384, 216] width 227 height 248
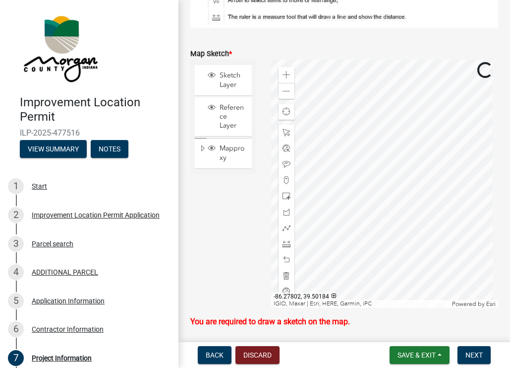
scroll to position [1945, 0]
click at [284, 115] on span "Find my location" at bounding box center [287, 111] width 8 height 8
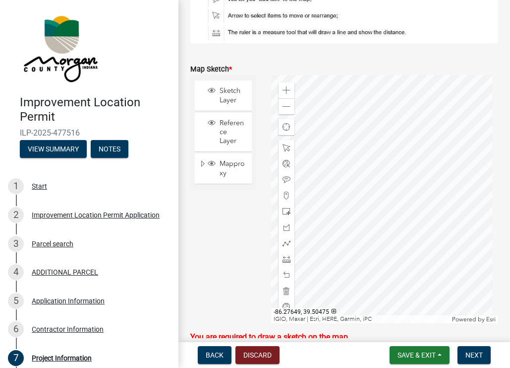
scroll to position [1964, 0]
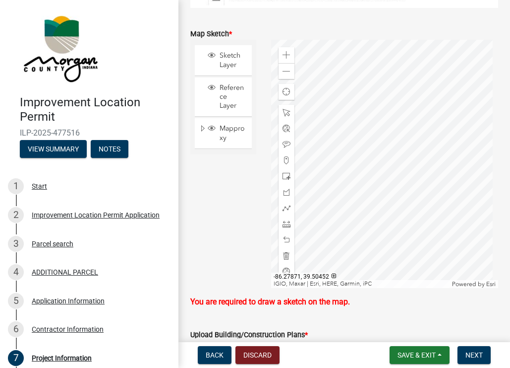
click at [341, 199] on div at bounding box center [384, 164] width 227 height 248
click at [283, 75] on span at bounding box center [287, 71] width 8 height 8
click at [429, 166] on div at bounding box center [384, 164] width 227 height 248
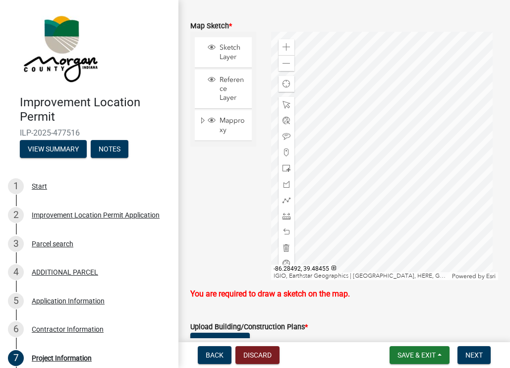
scroll to position [1981, 0]
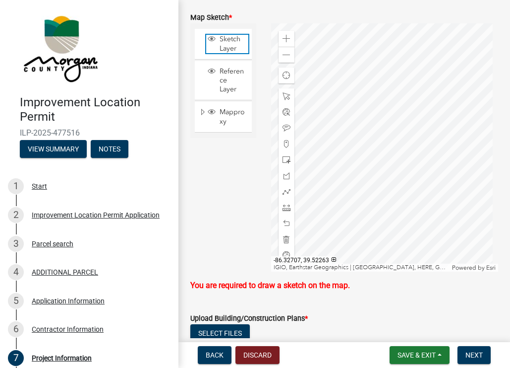
click at [223, 53] on span "Sketch Layer" at bounding box center [232, 44] width 31 height 18
click at [212, 75] on span "Layer List" at bounding box center [212, 71] width 8 height 8
click at [220, 125] on span "Mapproxy" at bounding box center [232, 117] width 31 height 18
click at [417, 121] on div at bounding box center [384, 147] width 227 height 248
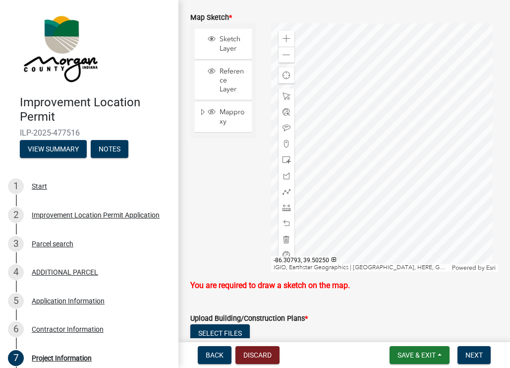
click at [337, 193] on div at bounding box center [384, 147] width 227 height 248
click at [363, 180] on div at bounding box center [384, 147] width 227 height 248
click at [405, 146] on div at bounding box center [384, 147] width 227 height 248
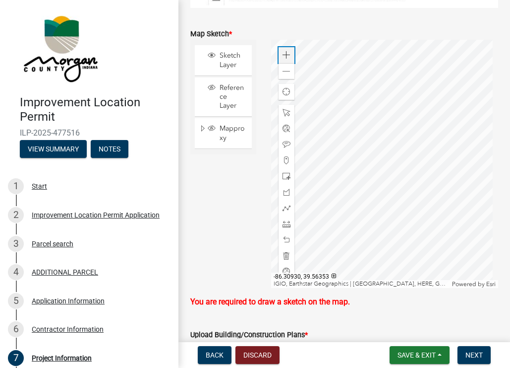
click at [285, 59] on span at bounding box center [287, 55] width 8 height 8
click at [378, 189] on div at bounding box center [384, 164] width 227 height 248
click at [353, 171] on div at bounding box center [384, 164] width 227 height 248
click at [338, 149] on div at bounding box center [384, 164] width 227 height 248
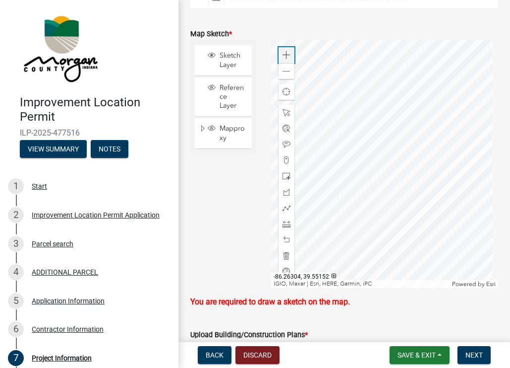
click at [283, 59] on span at bounding box center [287, 55] width 8 height 8
click at [360, 201] on div at bounding box center [384, 164] width 227 height 248
click at [364, 215] on div at bounding box center [384, 164] width 227 height 248
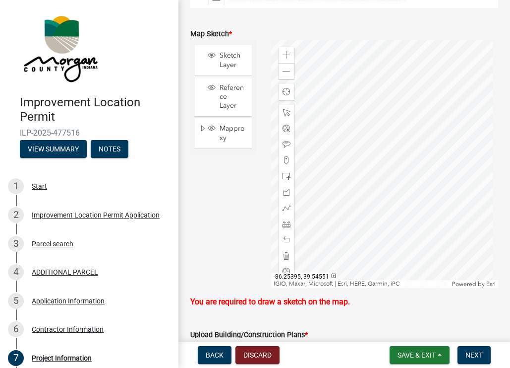
click at [288, 212] on div at bounding box center [384, 164] width 227 height 248
click at [277, 176] on div at bounding box center [384, 164] width 227 height 248
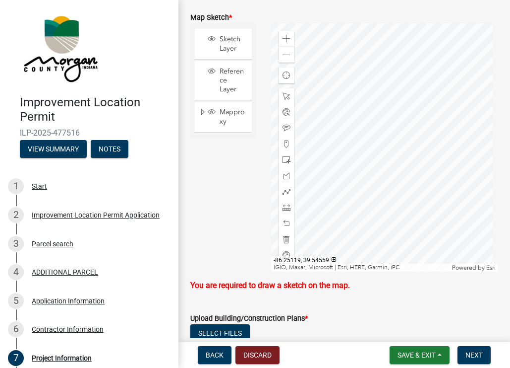
click at [428, 162] on div at bounding box center [384, 147] width 227 height 248
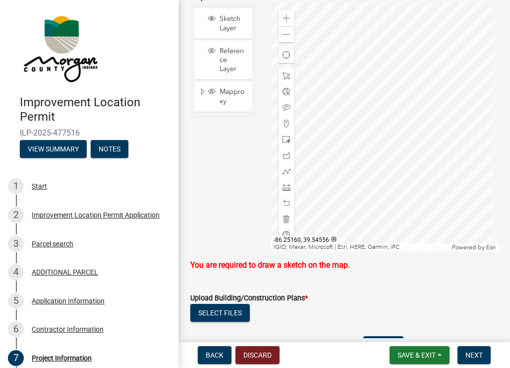
scroll to position [2014, 0]
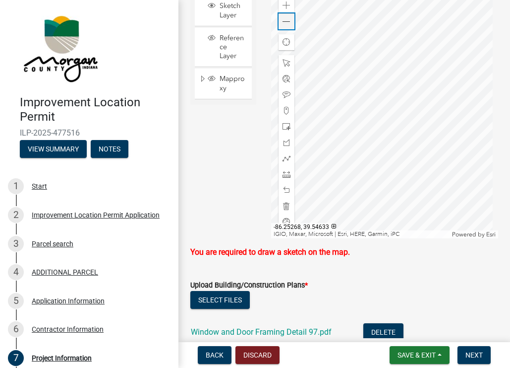
click at [288, 26] on span at bounding box center [287, 22] width 8 height 8
click at [431, 76] on div at bounding box center [384, 114] width 227 height 248
click at [417, 100] on div at bounding box center [384, 114] width 227 height 248
click at [455, 67] on div at bounding box center [384, 114] width 227 height 248
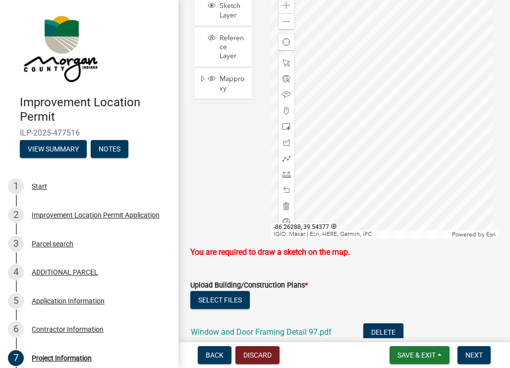
click at [460, 40] on div at bounding box center [384, 114] width 227 height 248
click at [457, 101] on div at bounding box center [384, 114] width 227 height 248
click at [412, 84] on div at bounding box center [384, 114] width 227 height 248
click at [419, 116] on div at bounding box center [384, 114] width 227 height 248
click at [453, 69] on div at bounding box center [384, 114] width 227 height 248
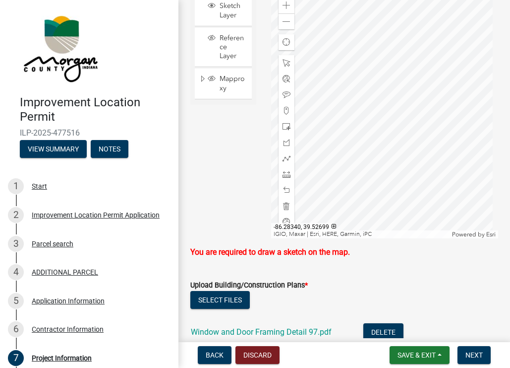
click at [426, 112] on div at bounding box center [384, 114] width 227 height 248
click at [443, 66] on div at bounding box center [384, 114] width 227 height 248
click at [452, 55] on div at bounding box center [384, 114] width 227 height 248
click at [447, 61] on div at bounding box center [384, 114] width 227 height 248
click at [435, 105] on div at bounding box center [384, 114] width 227 height 248
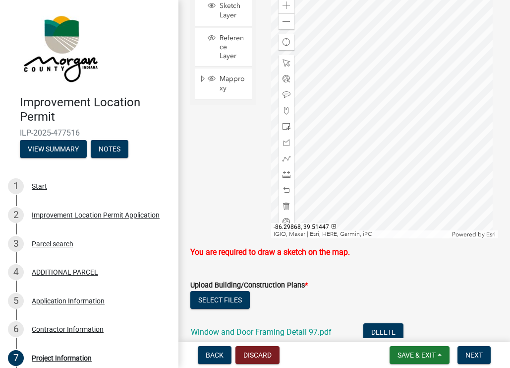
click at [437, 136] on div at bounding box center [384, 114] width 227 height 248
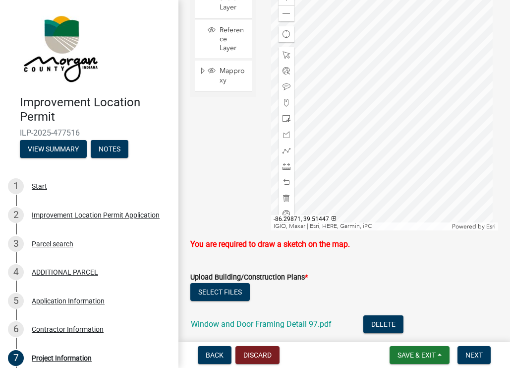
scroll to position [2030, 0]
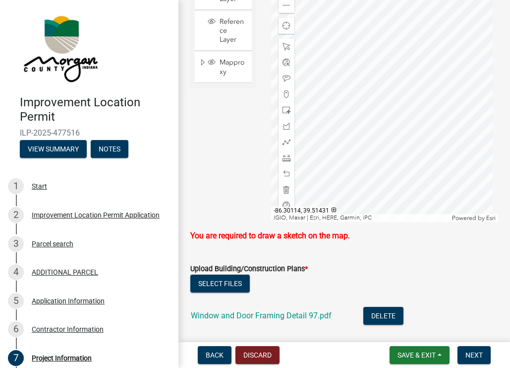
click at [462, 115] on div at bounding box center [384, 98] width 227 height 248
click at [432, 125] on div at bounding box center [384, 98] width 227 height 248
click at [422, 131] on div at bounding box center [384, 98] width 227 height 248
click at [430, 96] on div at bounding box center [384, 98] width 227 height 248
click at [422, 45] on div at bounding box center [384, 98] width 227 height 248
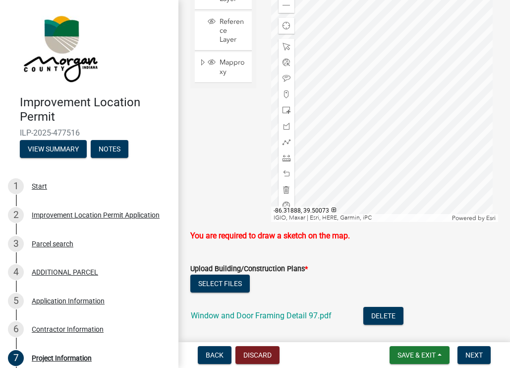
click at [447, 112] on div at bounding box center [384, 98] width 227 height 248
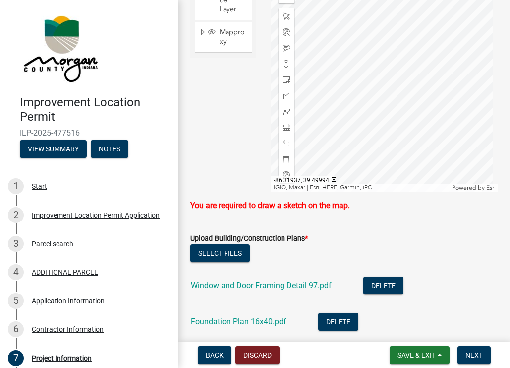
scroll to position [2080, 0]
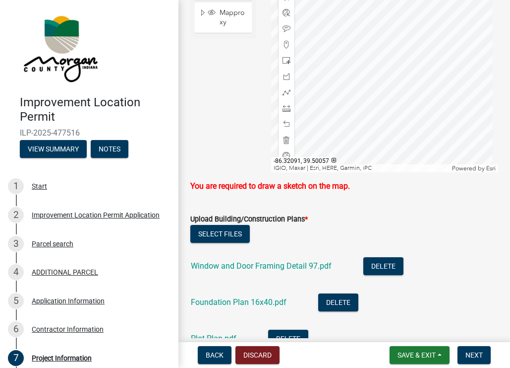
click at [399, 168] on div at bounding box center [384, 48] width 227 height 248
click at [390, 172] on div at bounding box center [384, 48] width 227 height 248
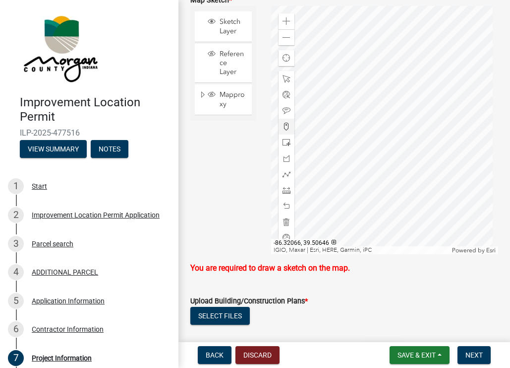
scroll to position [1998, 0]
click at [284, 42] on span at bounding box center [287, 38] width 8 height 8
click at [435, 82] on div at bounding box center [384, 130] width 227 height 248
click at [283, 63] on span "Find my location" at bounding box center [287, 59] width 8 height 8
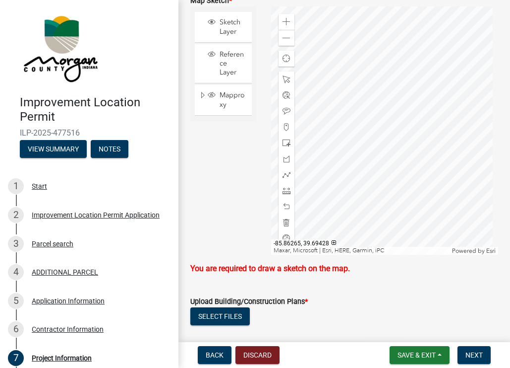
click at [499, 193] on div at bounding box center [384, 130] width 227 height 248
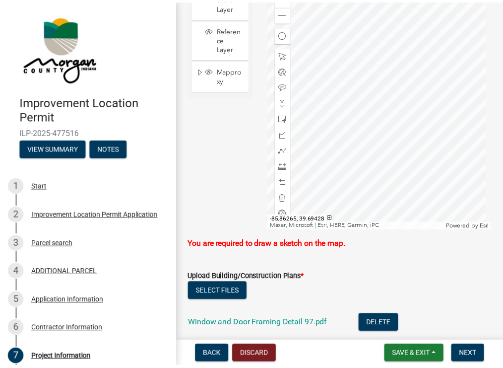
scroll to position [2030, 0]
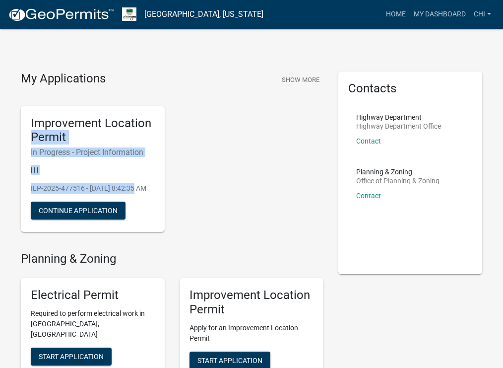
drag, startPoint x: 285, startPoint y: 192, endPoint x: 228, endPoint y: 125, distance: 88.0
click at [228, 125] on div "Improvement Location Permit In Progress - Project Information | | | ILP-2025-47…" at bounding box center [171, 169] width 317 height 142
drag, startPoint x: 228, startPoint y: 125, endPoint x: 254, endPoint y: 142, distance: 31.4
click at [254, 142] on div "Improvement Location Permit In Progress - Project Information | | | ILP-2025-47…" at bounding box center [171, 169] width 317 height 142
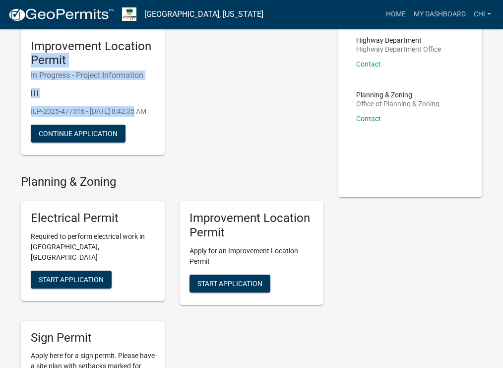
scroll to position [82, 0]
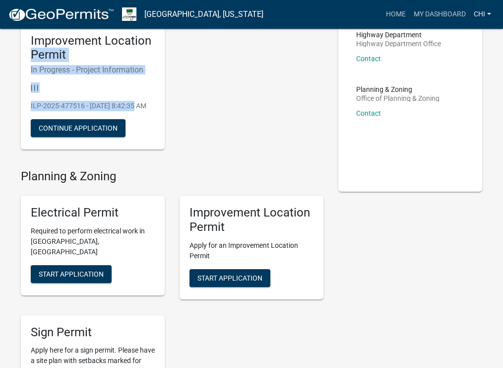
click at [478, 14] on link "CHI" at bounding box center [482, 14] width 25 height 19
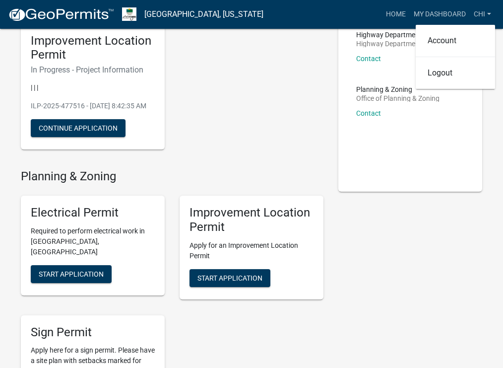
click at [417, 220] on div "Contacts Highway Department Highway Department Office Contact Planning & Zoning…" at bounding box center [410, 369] width 159 height 760
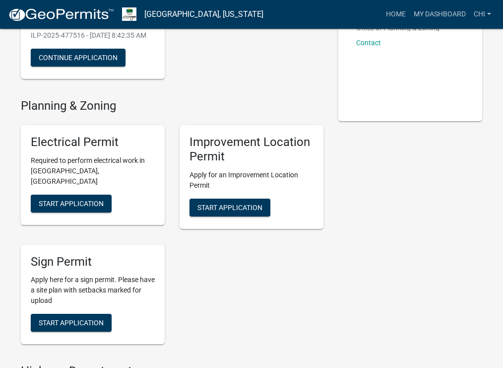
scroll to position [165, 0]
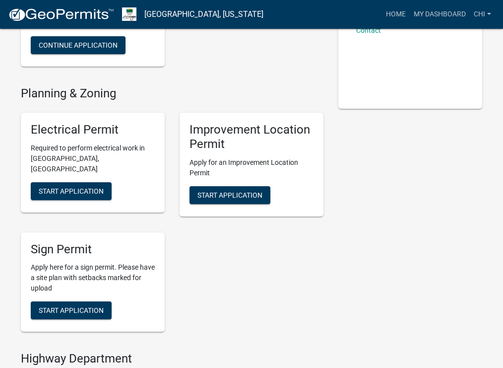
click at [412, 206] on div "Contacts Highway Department Highway Department Office Contact Planning & Zoning…" at bounding box center [410, 286] width 159 height 760
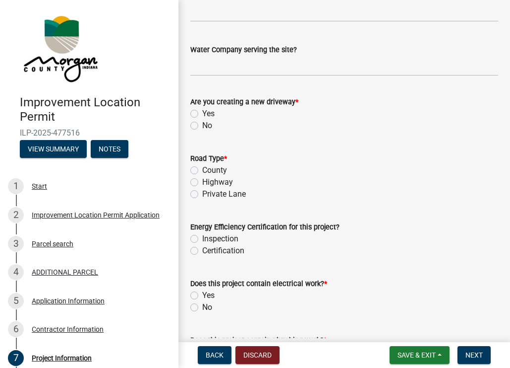
scroll to position [1131, 0]
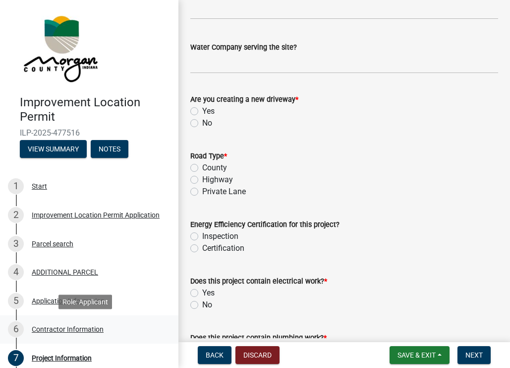
click at [64, 331] on div "Contractor Information" at bounding box center [68, 328] width 72 height 7
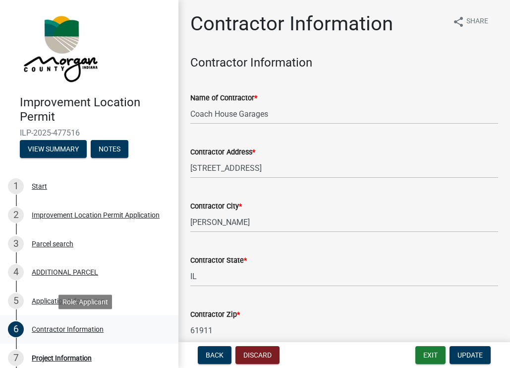
click at [64, 331] on div "Contractor Information" at bounding box center [68, 328] width 72 height 7
click at [69, 328] on div "Contractor Information" at bounding box center [68, 328] width 72 height 7
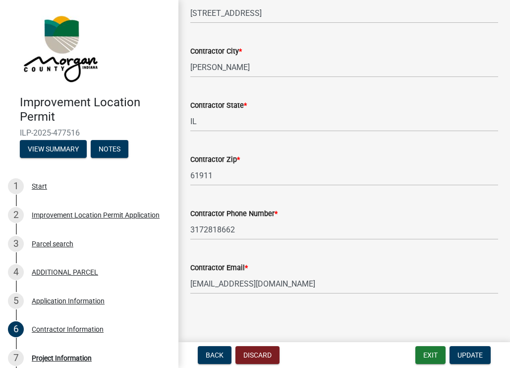
scroll to position [157, 0]
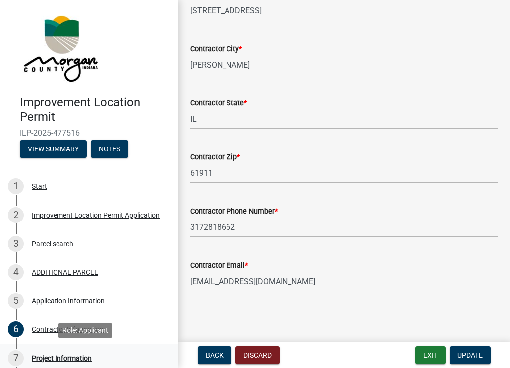
click at [67, 356] on div "Project Information" at bounding box center [62, 357] width 60 height 7
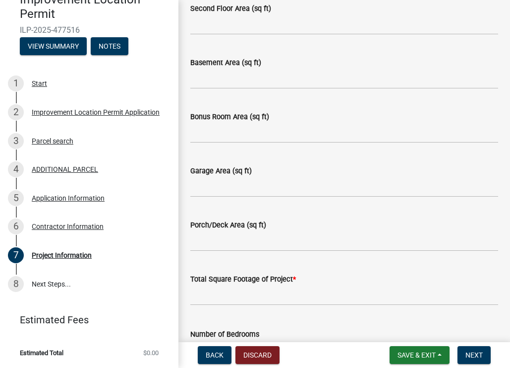
scroll to position [546, 0]
